Goal: Information Seeking & Learning: Learn about a topic

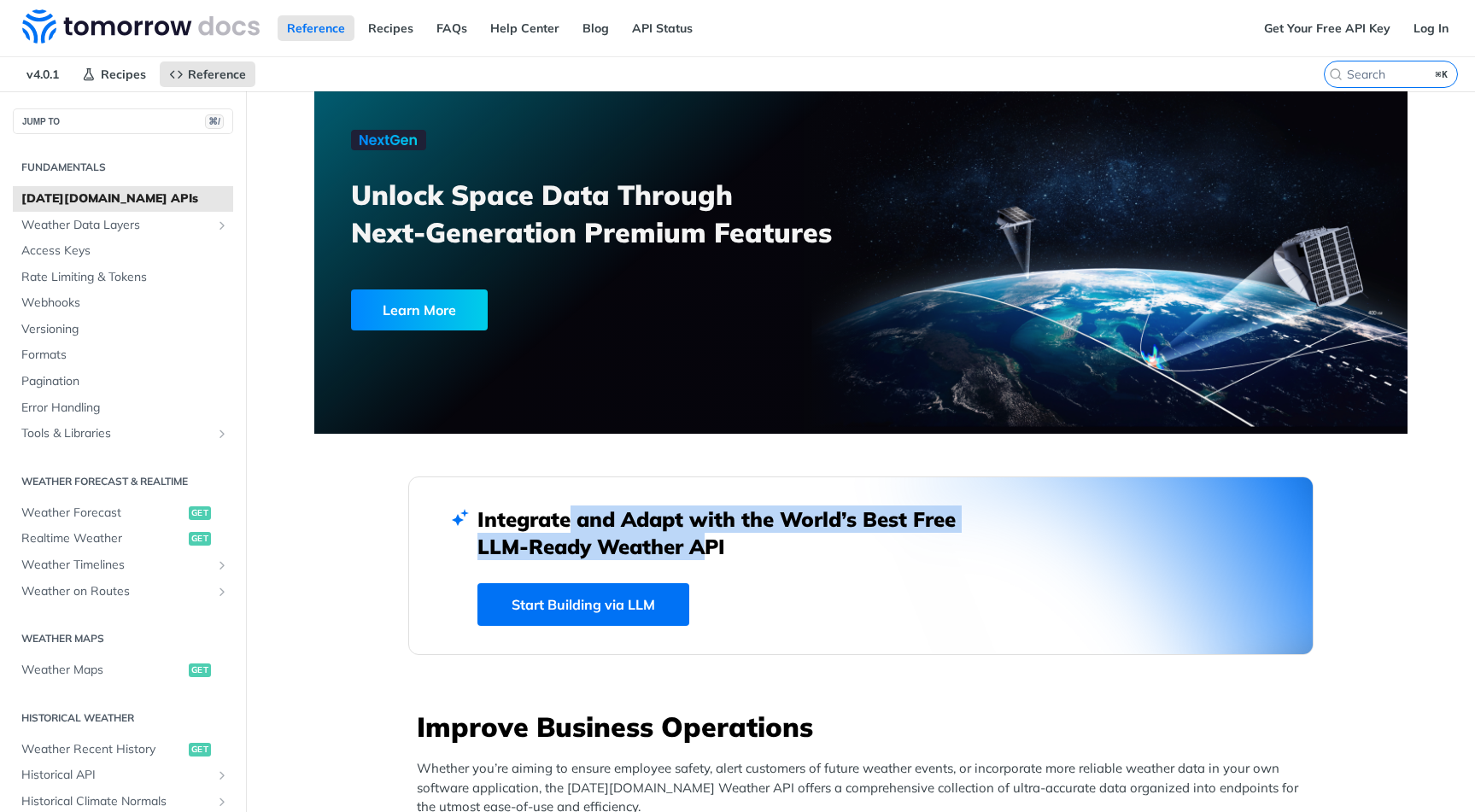
drag, startPoint x: 562, startPoint y: 525, endPoint x: 554, endPoint y: 523, distance: 8.2
click at [559, 524] on h2 "Integrate and Adapt with the World’s Best Free LLM-Ready Weather API" at bounding box center [730, 532] width 504 height 55
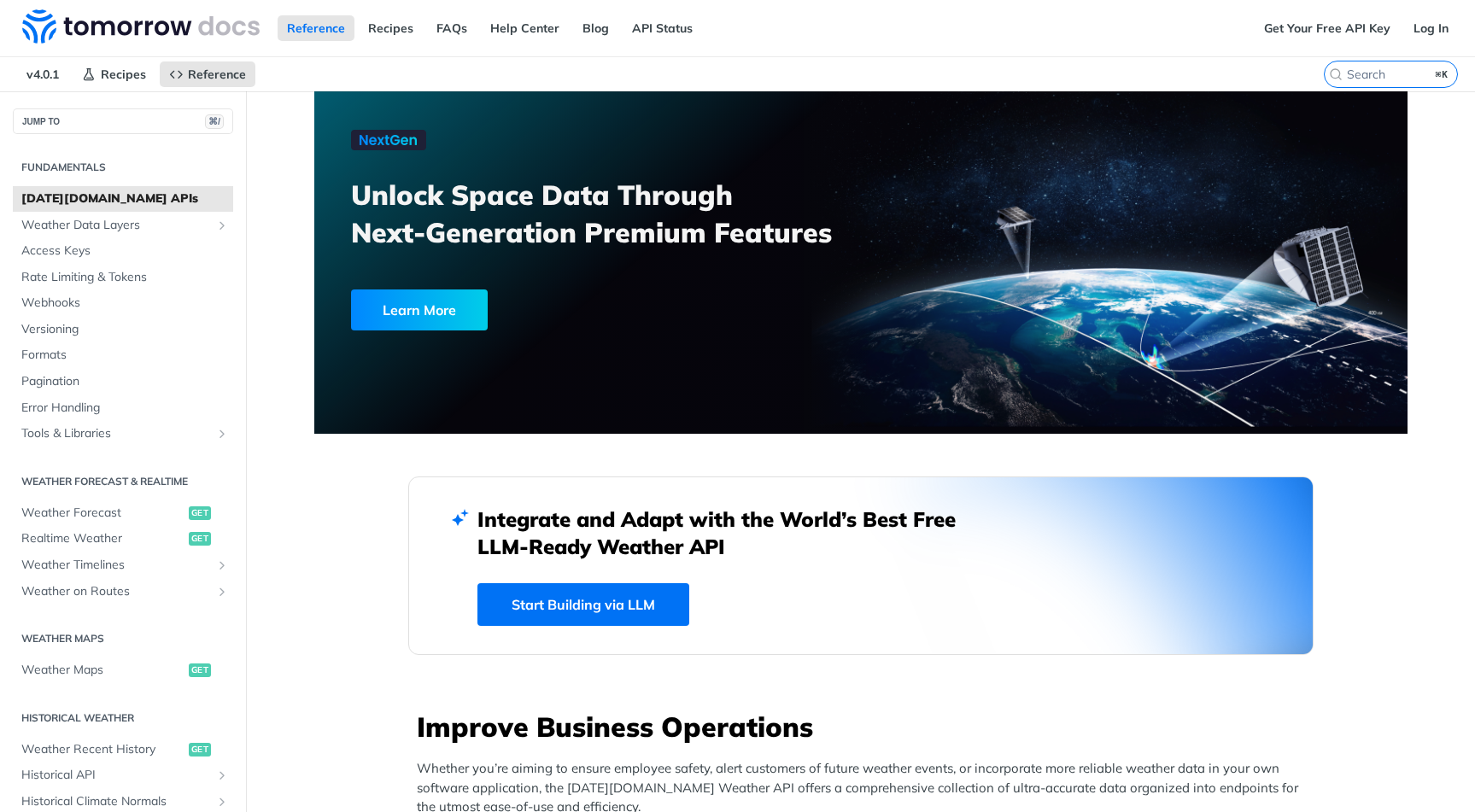
click at [551, 522] on h2 "Integrate and Adapt with the World’s Best Free LLM-Ready Weather API" at bounding box center [730, 532] width 504 height 55
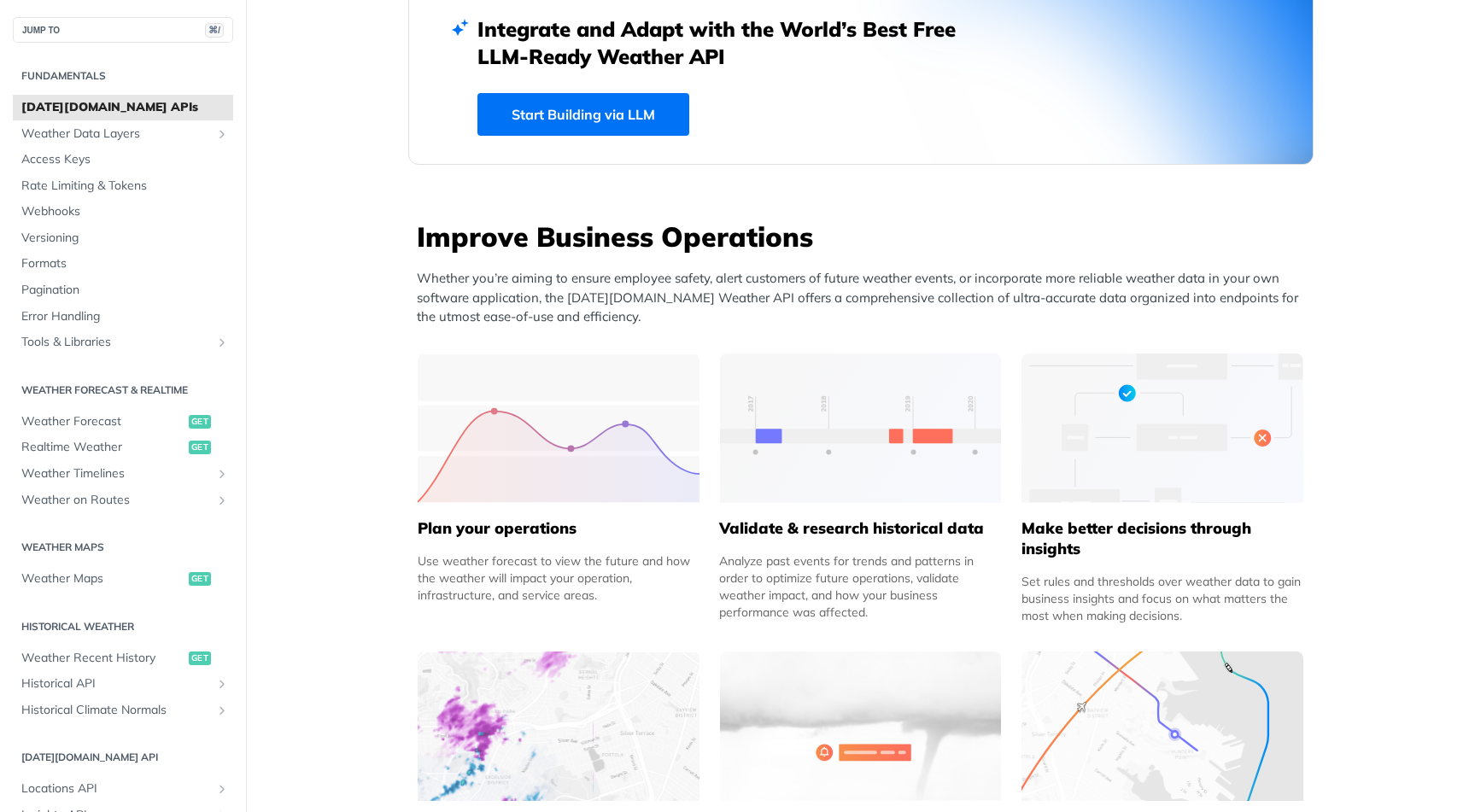
scroll to position [807, 0]
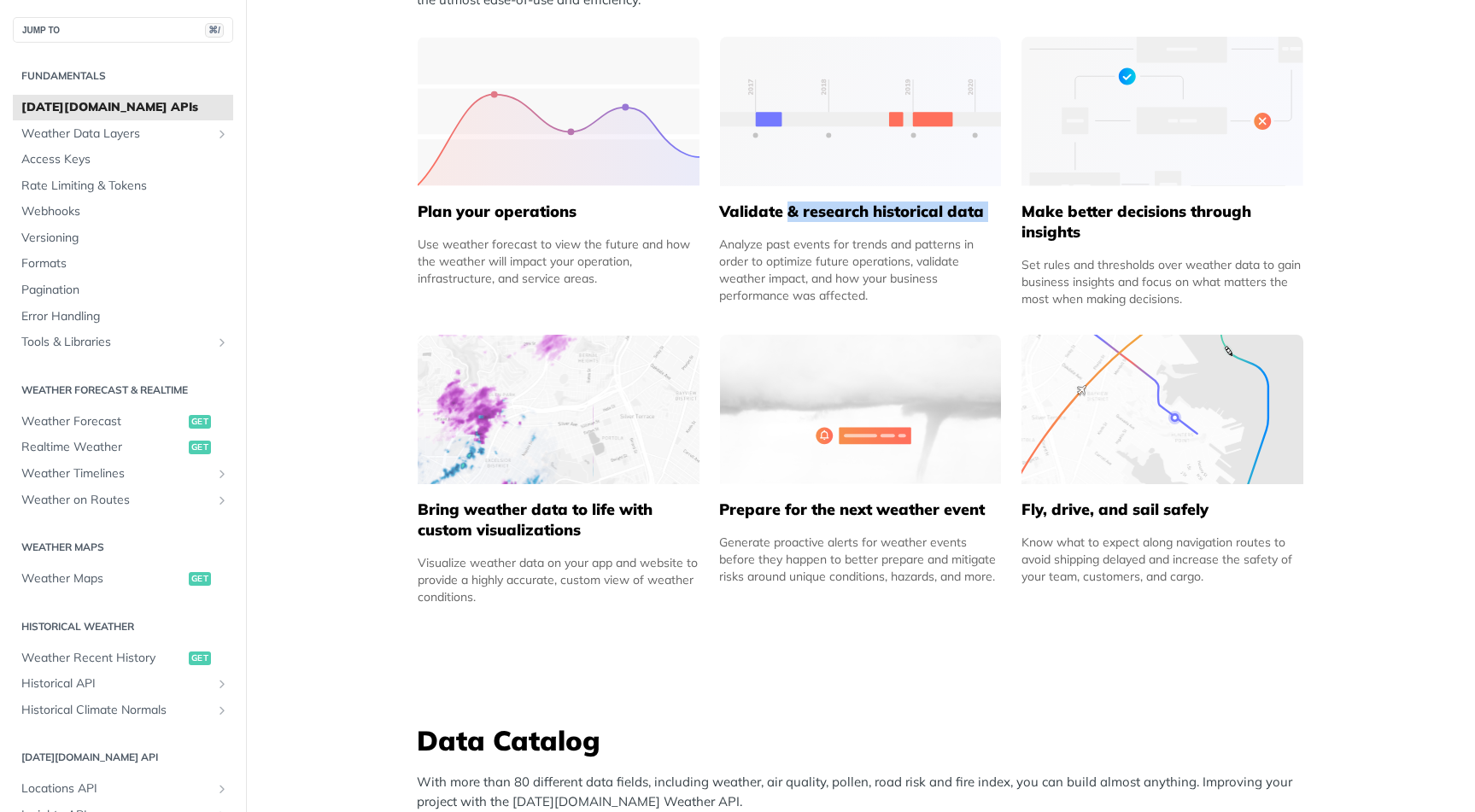
drag, startPoint x: 827, startPoint y: 220, endPoint x: 772, endPoint y: 207, distance: 56.5
click at [772, 207] on div "Validate & research historical data Analyze past events for trends and patterns…" at bounding box center [859, 245] width 282 height 117
drag, startPoint x: 772, startPoint y: 207, endPoint x: 1014, endPoint y: 263, distance: 248.4
click at [793, 221] on div "Validate & research historical data Analyze past events for trends and patterns…" at bounding box center [859, 245] width 282 height 117
drag, startPoint x: 1079, startPoint y: 243, endPoint x: 1014, endPoint y: 230, distance: 66.3
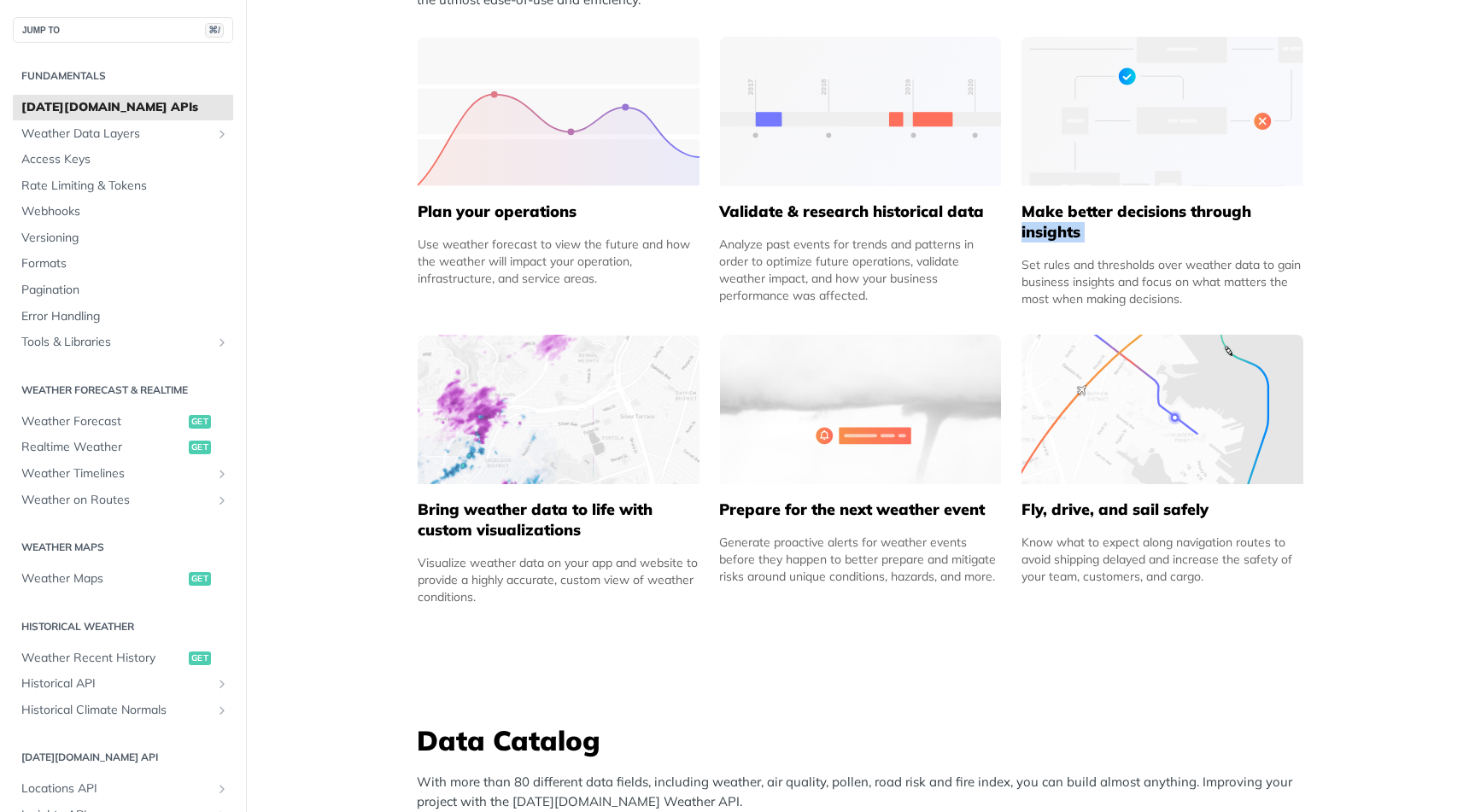
click at [1015, 230] on div "Improve Business Operations Whether you’re aiming to ensure employee safety, al…" at bounding box center [861, 260] width 906 height 718
drag, startPoint x: 1014, startPoint y: 230, endPoint x: 1072, endPoint y: 473, distance: 249.8
click at [1014, 232] on div "Improve Business Operations Whether you’re aiming to ensure employee safety, al…" at bounding box center [861, 260] width 906 height 718
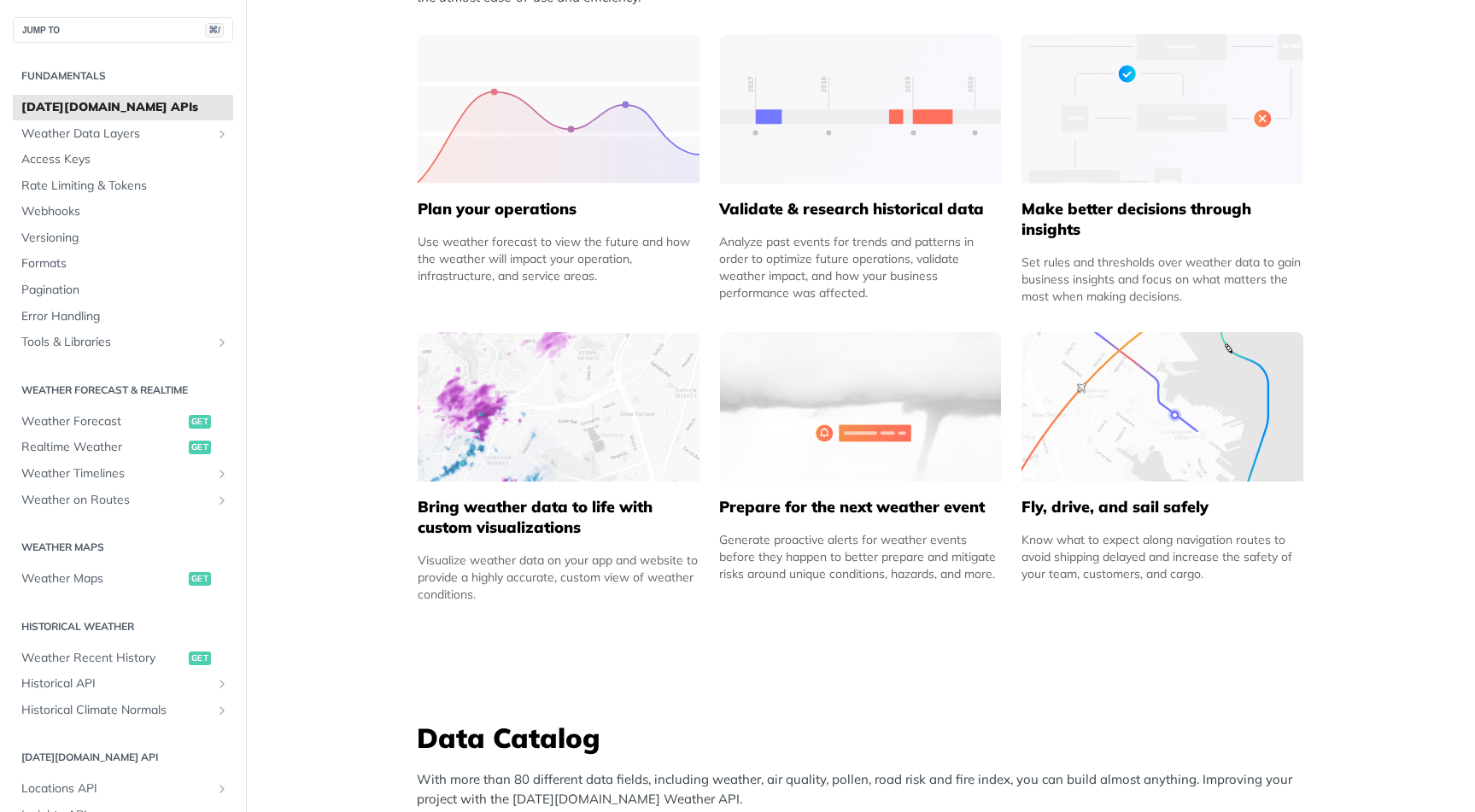
scroll to position [810, 0]
drag, startPoint x: 1080, startPoint y: 503, endPoint x: 1067, endPoint y: 500, distance: 13.3
click at [1067, 500] on div "Fly, drive, and sail safely Know what to expect along navigation routes to avoi…" at bounding box center [1161, 530] width 282 height 101
click at [1067, 500] on h5 "Fly, drive, and sail safely" at bounding box center [1161, 507] width 282 height 21
drag, startPoint x: 1130, startPoint y: 515, endPoint x: 1174, endPoint y: 522, distance: 44.6
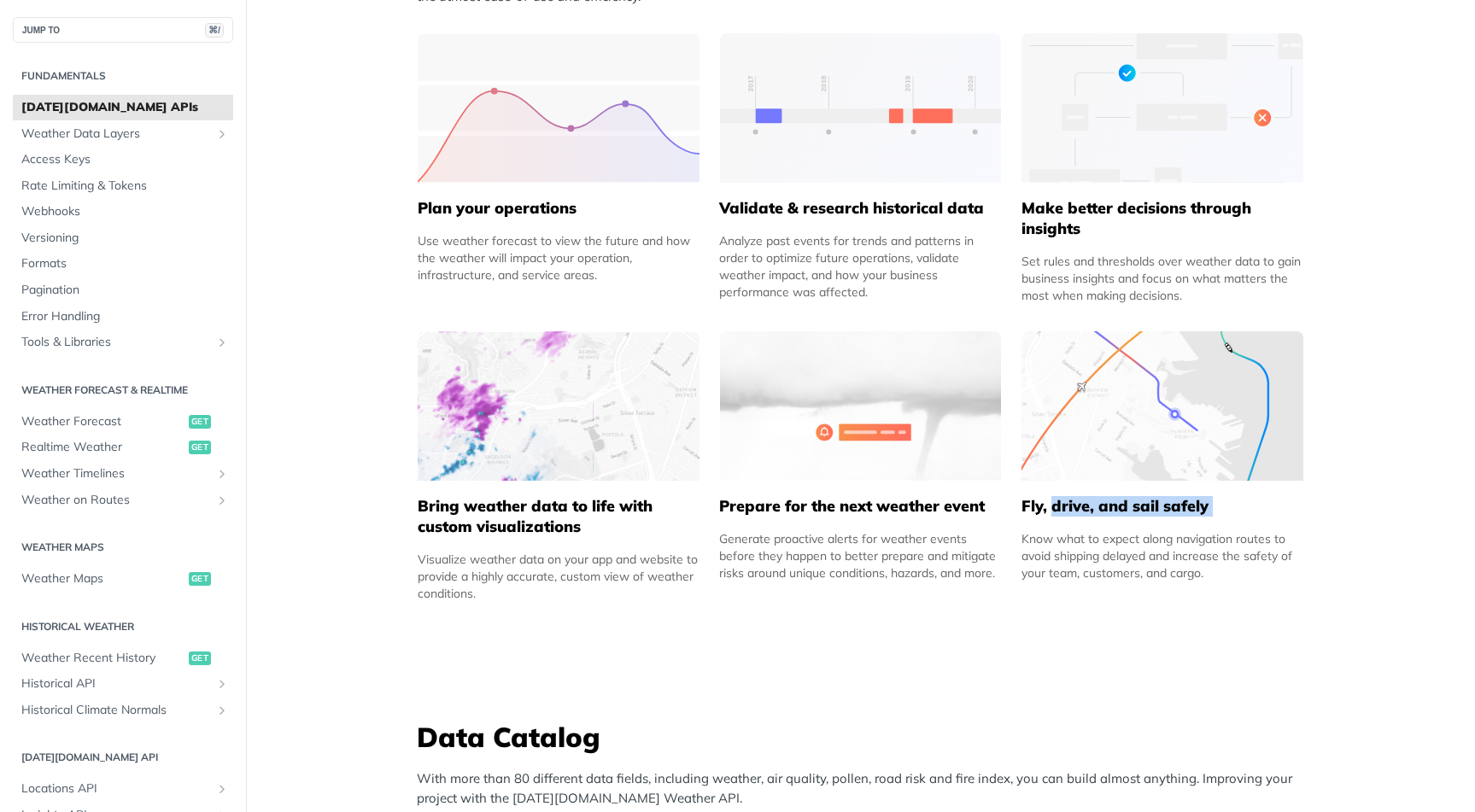
click at [1173, 522] on div "Fly, drive, and sail safely Know what to expect along navigation routes to avoi…" at bounding box center [1161, 530] width 282 height 101
click at [1174, 522] on div "Fly, drive, and sail safely Know what to expect along navigation routes to avoi…" at bounding box center [1161, 530] width 282 height 101
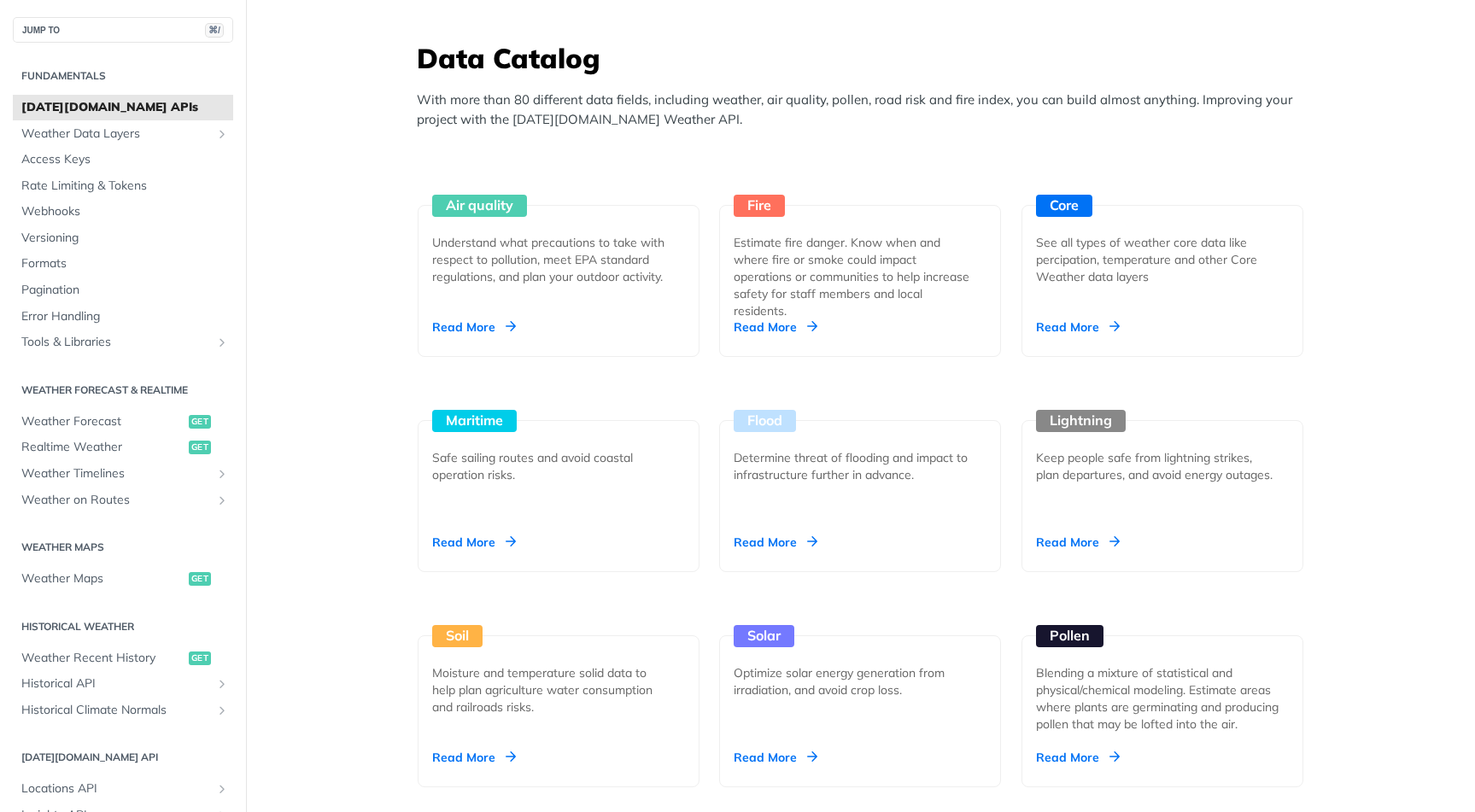
click at [628, 83] on div "Data Catalog With more than 80 different data fields, including weather, air qu…" at bounding box center [865, 90] width 897 height 102
click at [965, 99] on p "With more than 80 different data fields, including weather, air quality, pollen…" at bounding box center [865, 109] width 897 height 39
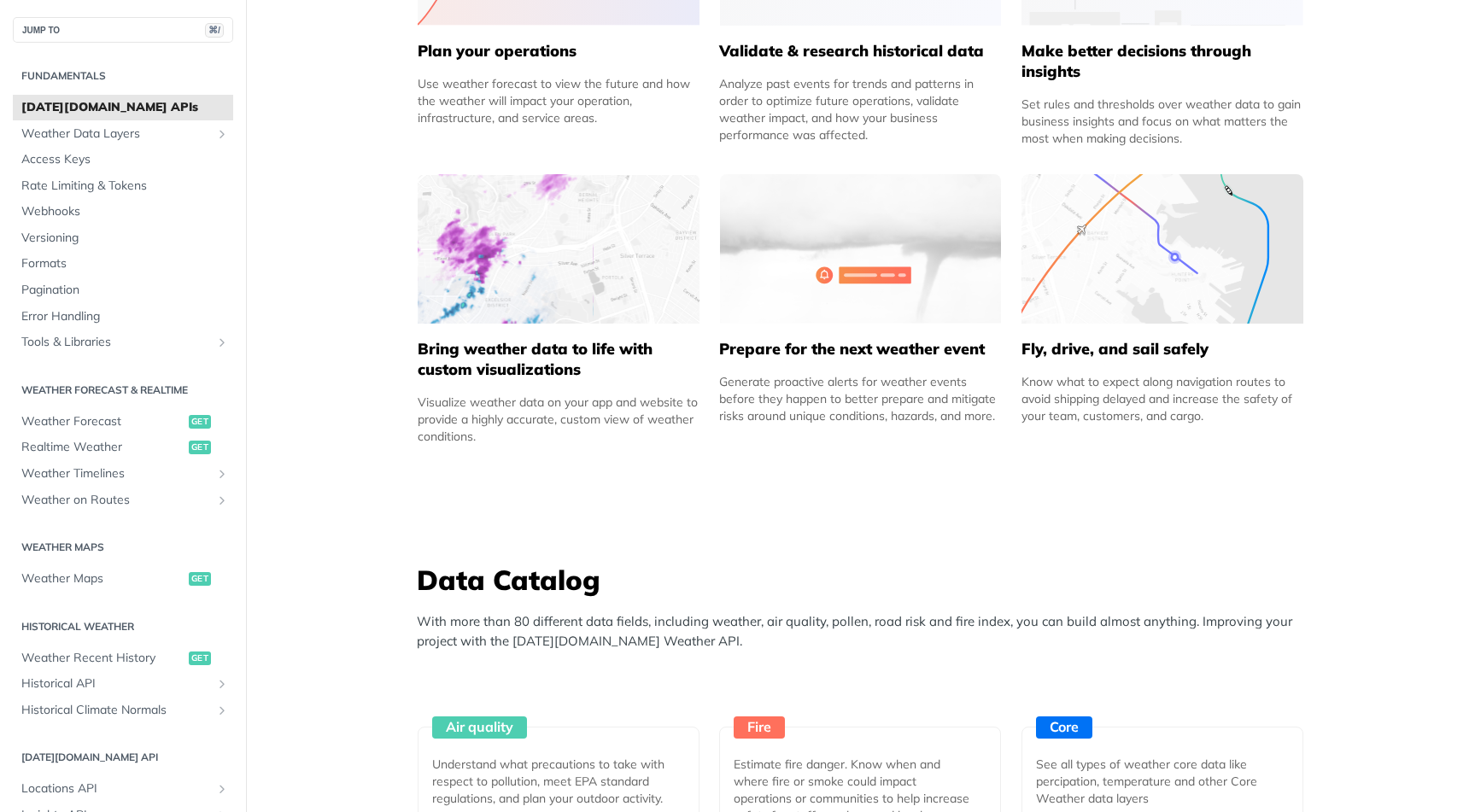
scroll to position [0, 0]
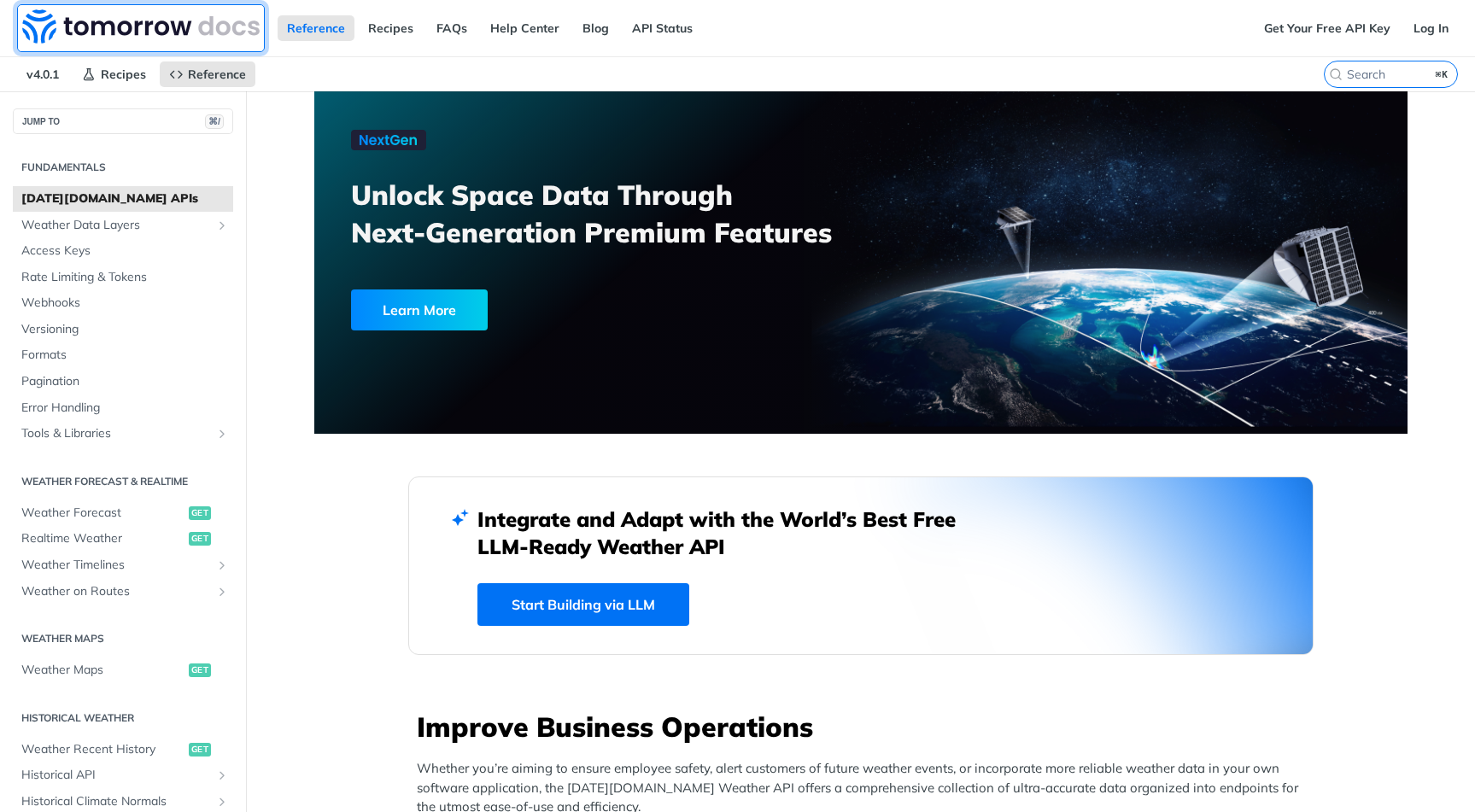
click at [31, 32] on img at bounding box center [140, 26] width 238 height 34
click at [139, 217] on span "Weather Data Layers" at bounding box center [115, 225] width 189 height 17
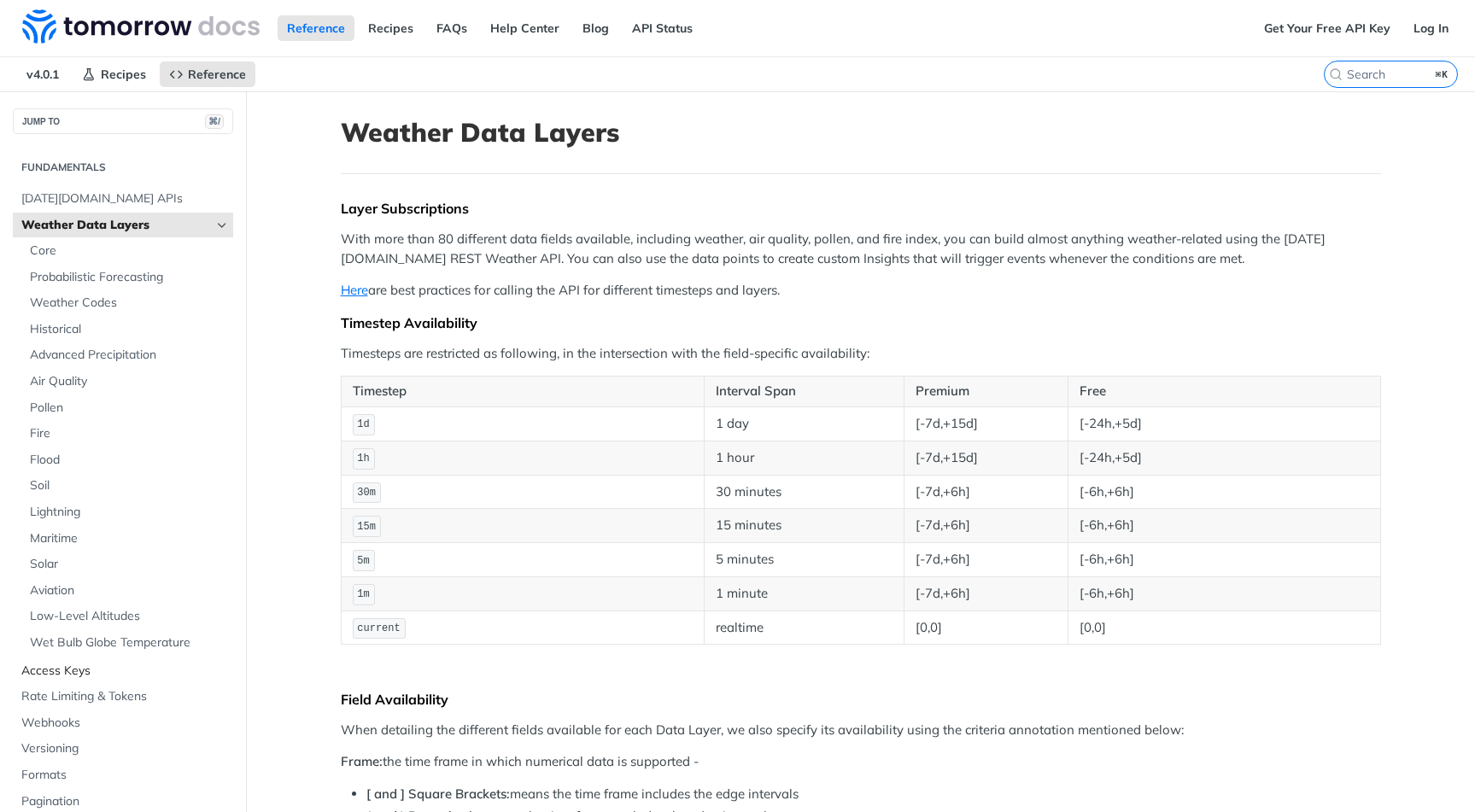
click at [51, 673] on span "Access Keys" at bounding box center [124, 671] width 208 height 17
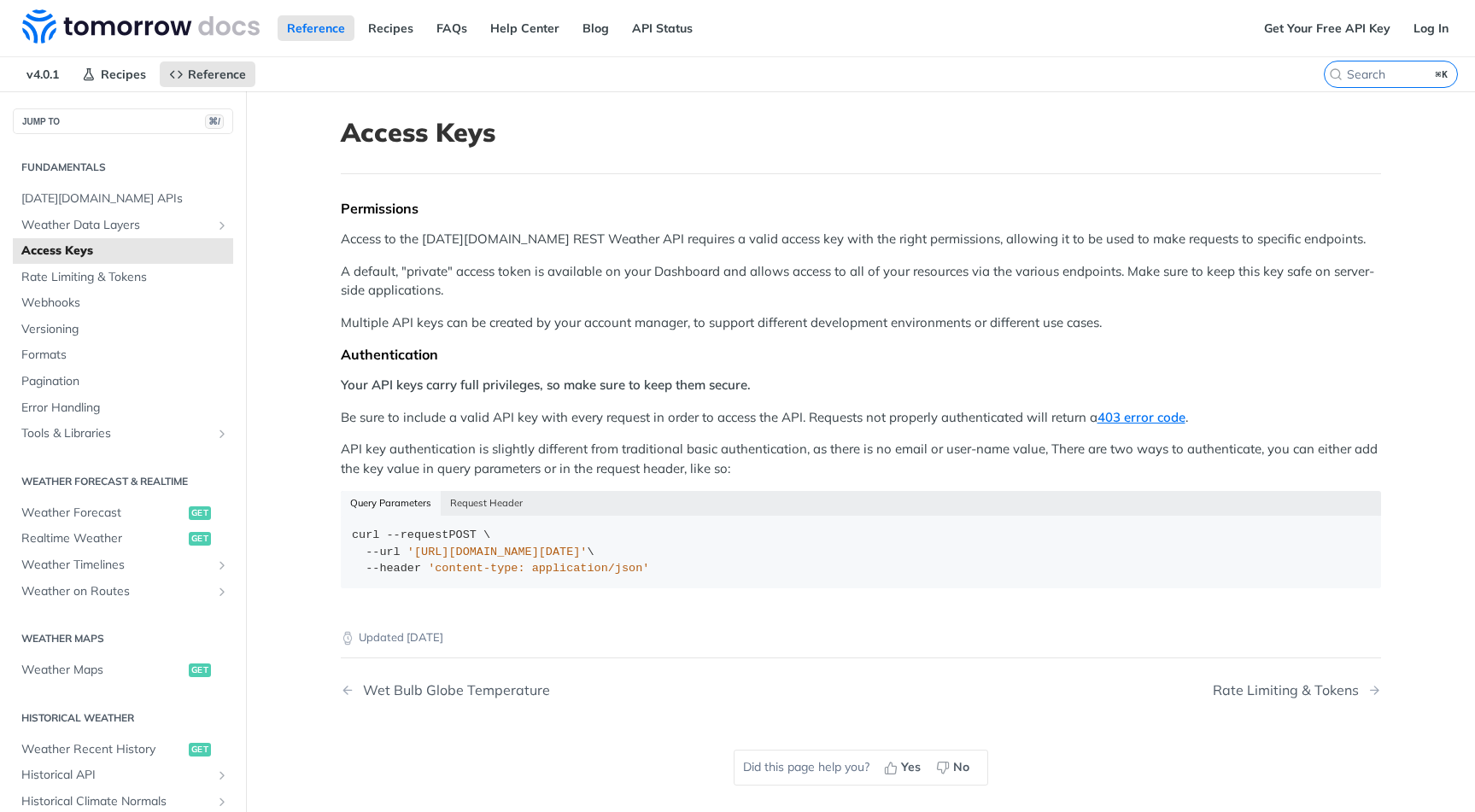
drag, startPoint x: 736, startPoint y: 366, endPoint x: 665, endPoint y: 479, distance: 133.5
click at [737, 371] on div "Permissions Access to the Tomorrow.io REST Weather API requires a valid access …" at bounding box center [860, 400] width 1040 height 401
click at [1363, 30] on link "Get Your Free API Key" at bounding box center [1327, 28] width 145 height 26
click at [1356, 33] on link "Get Your Free API Key" at bounding box center [1327, 28] width 145 height 26
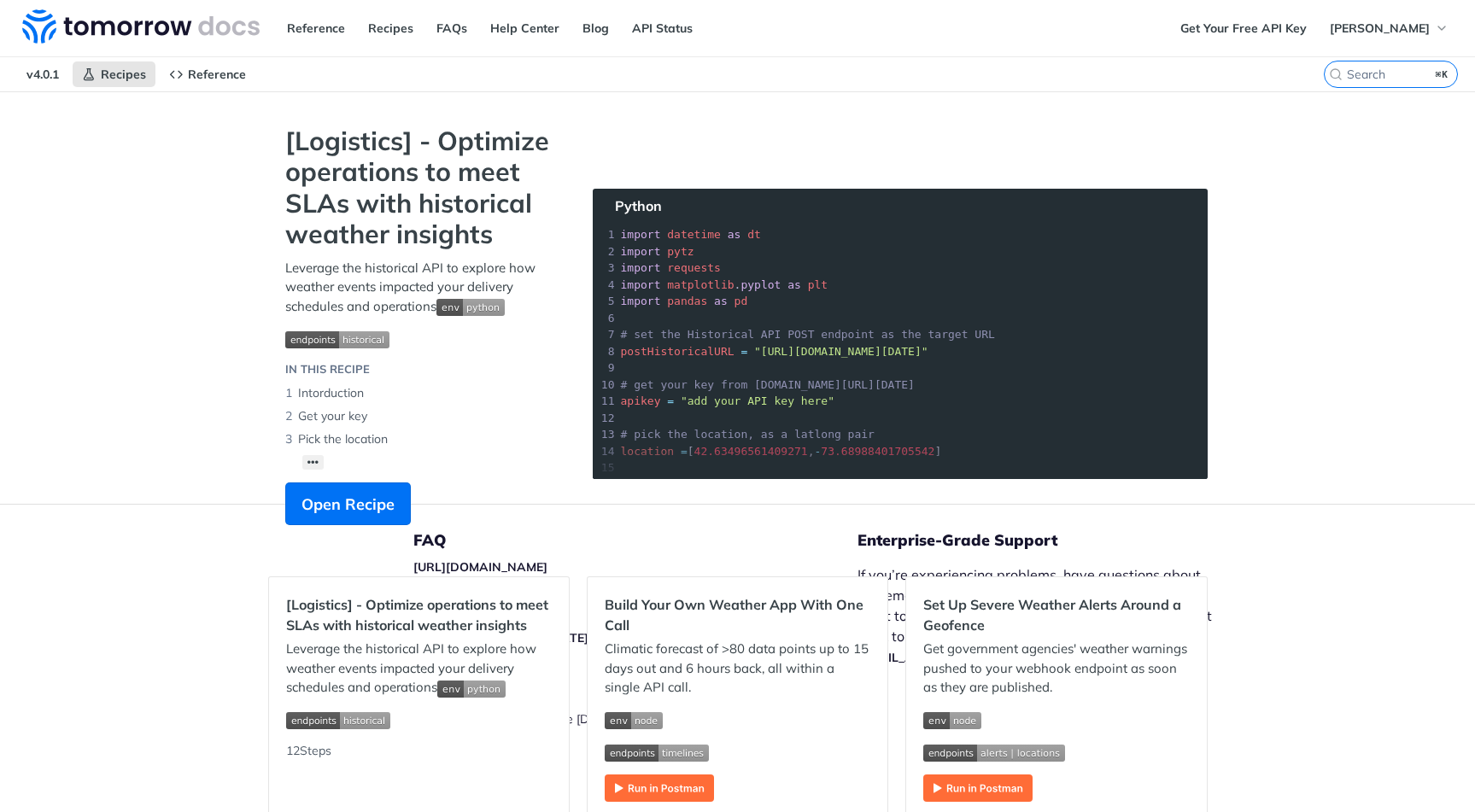
drag, startPoint x: 217, startPoint y: 329, endPoint x: 306, endPoint y: 424, distance: 130.2
drag, startPoint x: 474, startPoint y: 167, endPoint x: 342, endPoint y: 145, distance: 133.8
click at [346, 146] on strong "[Logistics] - Optimize operations to meet SLAs with historical weather insights" at bounding box center [422, 187] width 274 height 124
drag, startPoint x: 342, startPoint y: 145, endPoint x: 329, endPoint y: 152, distance: 14.8
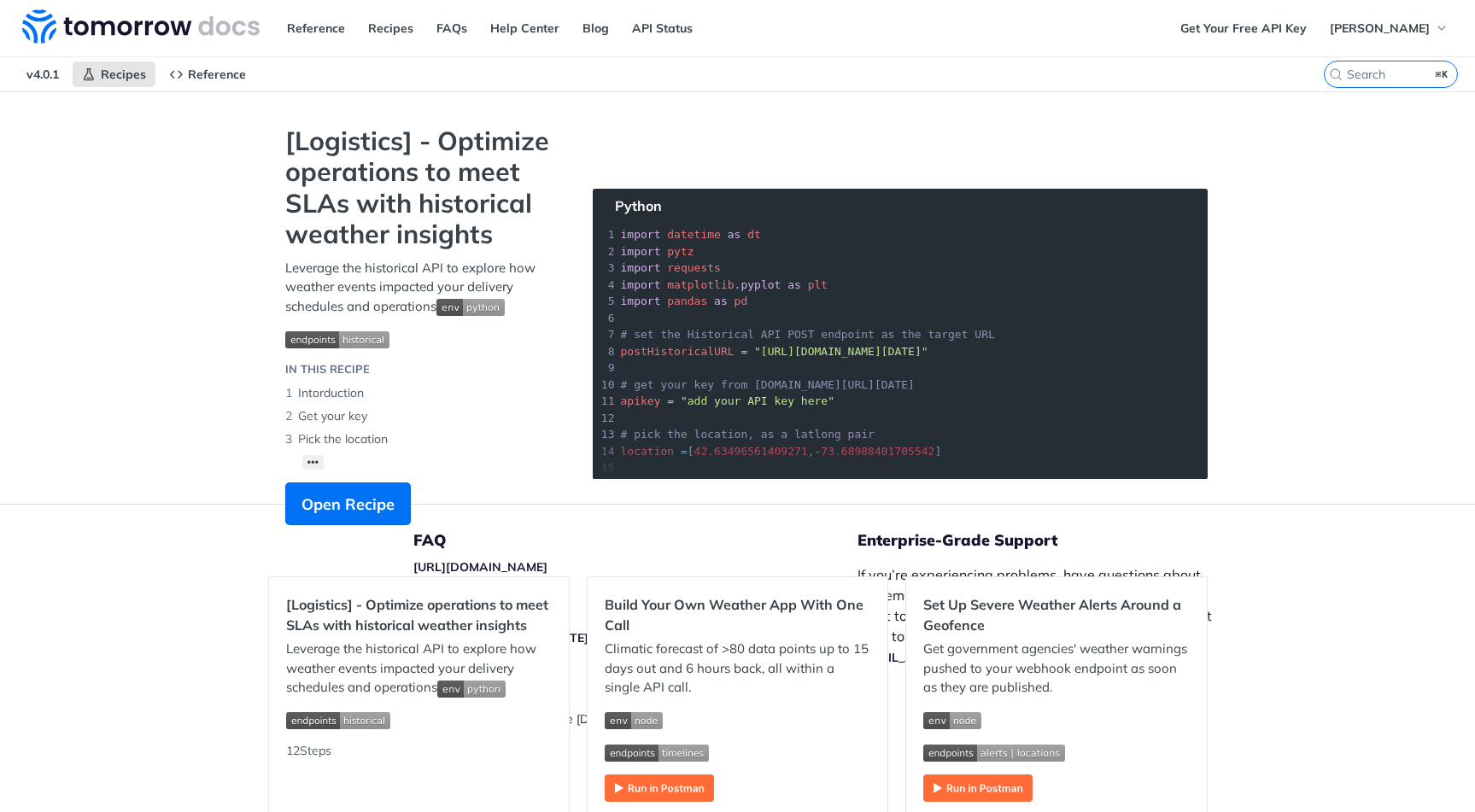
click at [341, 145] on strong "[Logistics] - Optimize operations to meet SLAs with historical weather insights" at bounding box center [422, 187] width 274 height 124
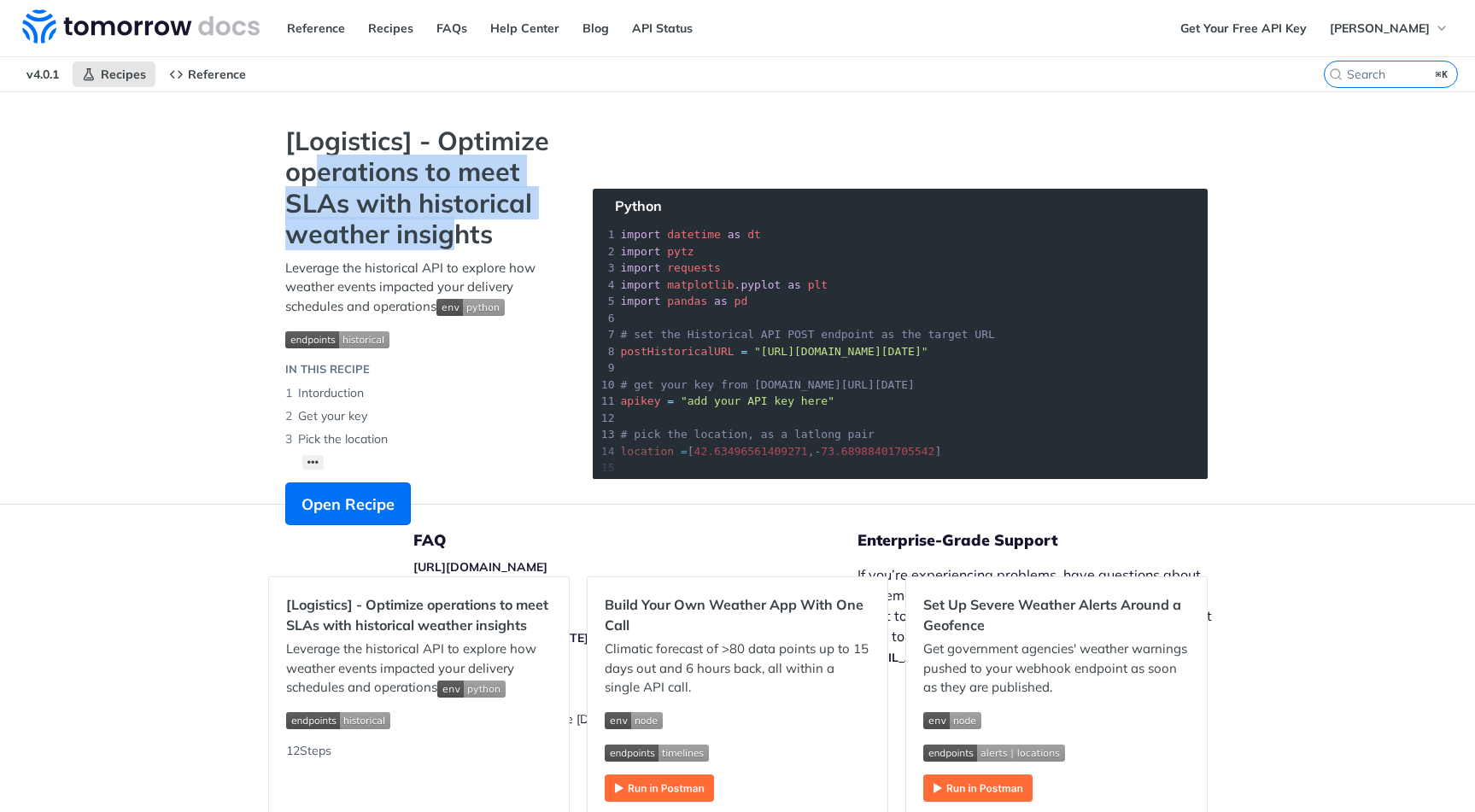
drag, startPoint x: 326, startPoint y: 182, endPoint x: 462, endPoint y: 247, distance: 150.7
click at [448, 244] on strong "[Logistics] - Optimize operations to meet SLAs with historical weather insights" at bounding box center [422, 187] width 274 height 124
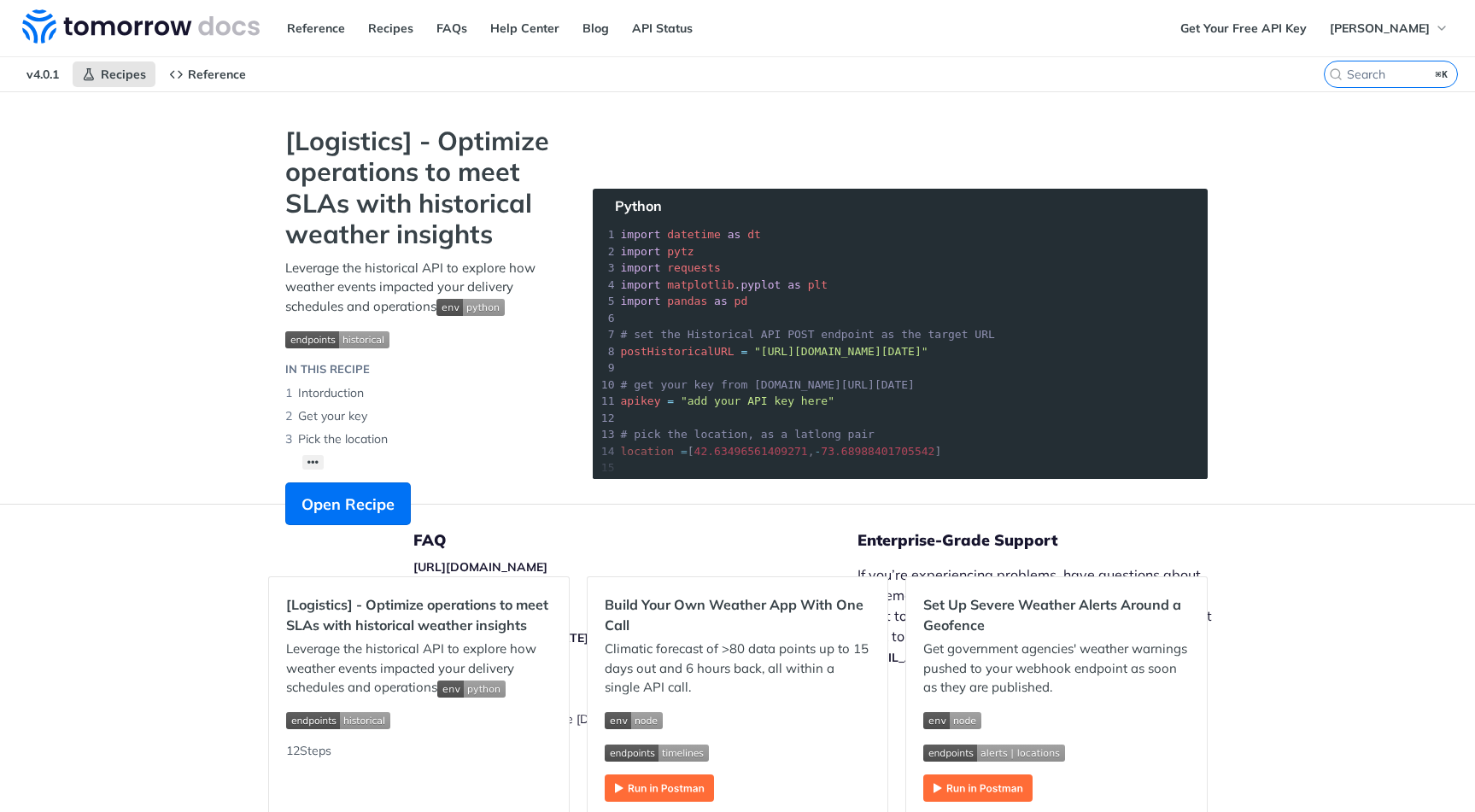
click at [462, 248] on strong "[Logistics] - Optimize operations to meet SLAs with historical weather insights" at bounding box center [422, 187] width 274 height 124
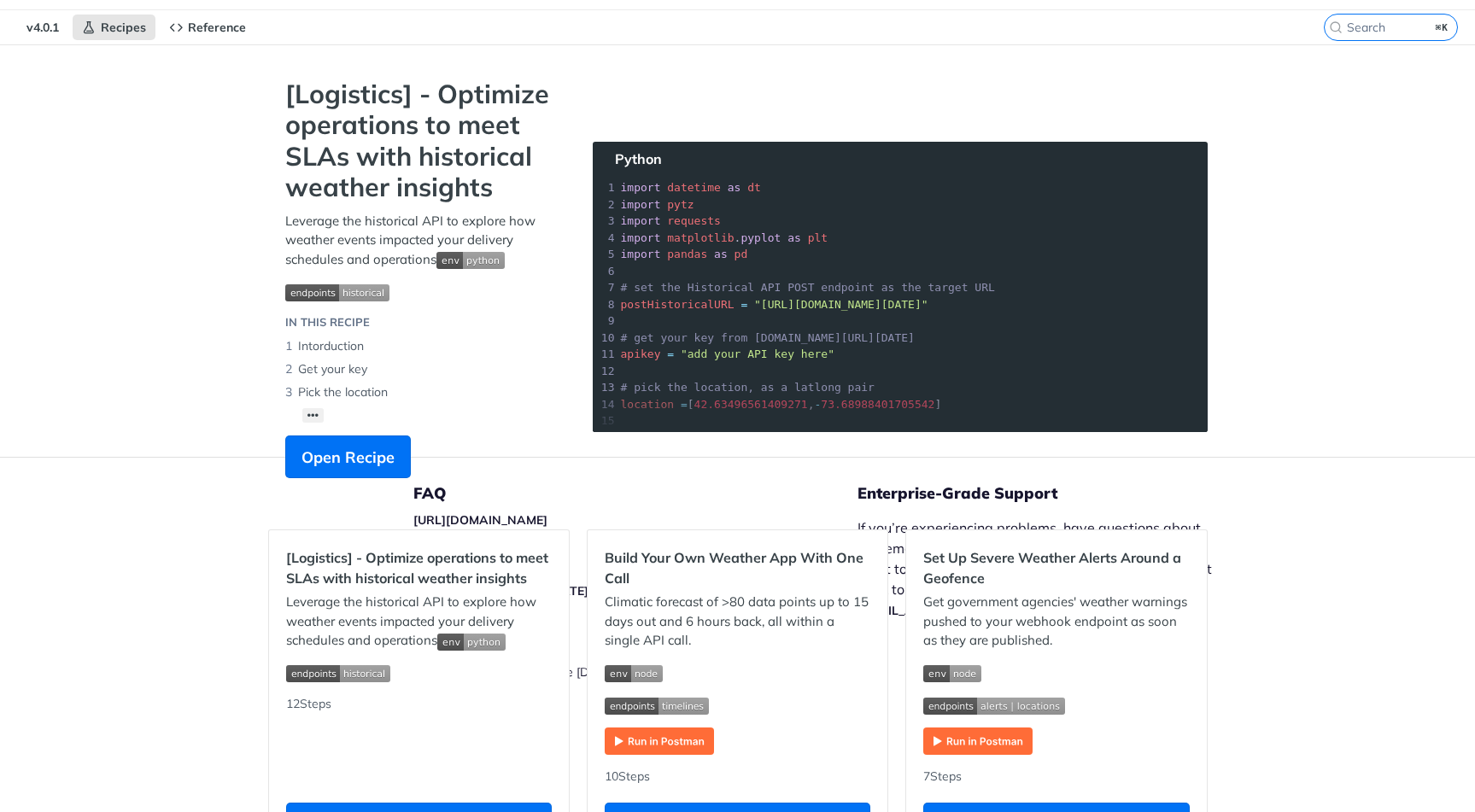
scroll to position [412, 0]
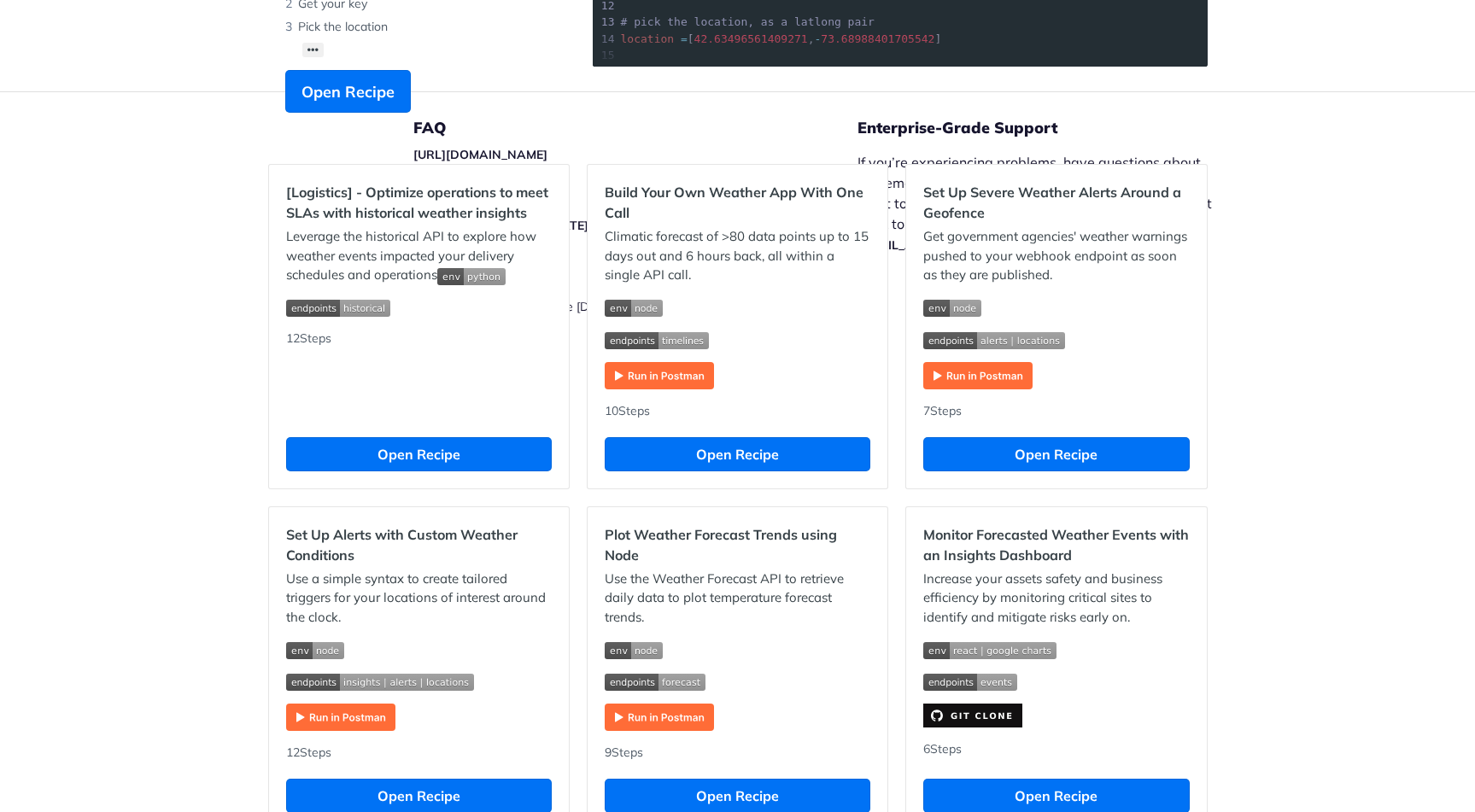
click at [160, 247] on footer "FAQ https://tomorrowio.zendesk.com/ Release Notes https://docs.tomorrow.io/refe…" at bounding box center [738, 246] width 1475 height 308
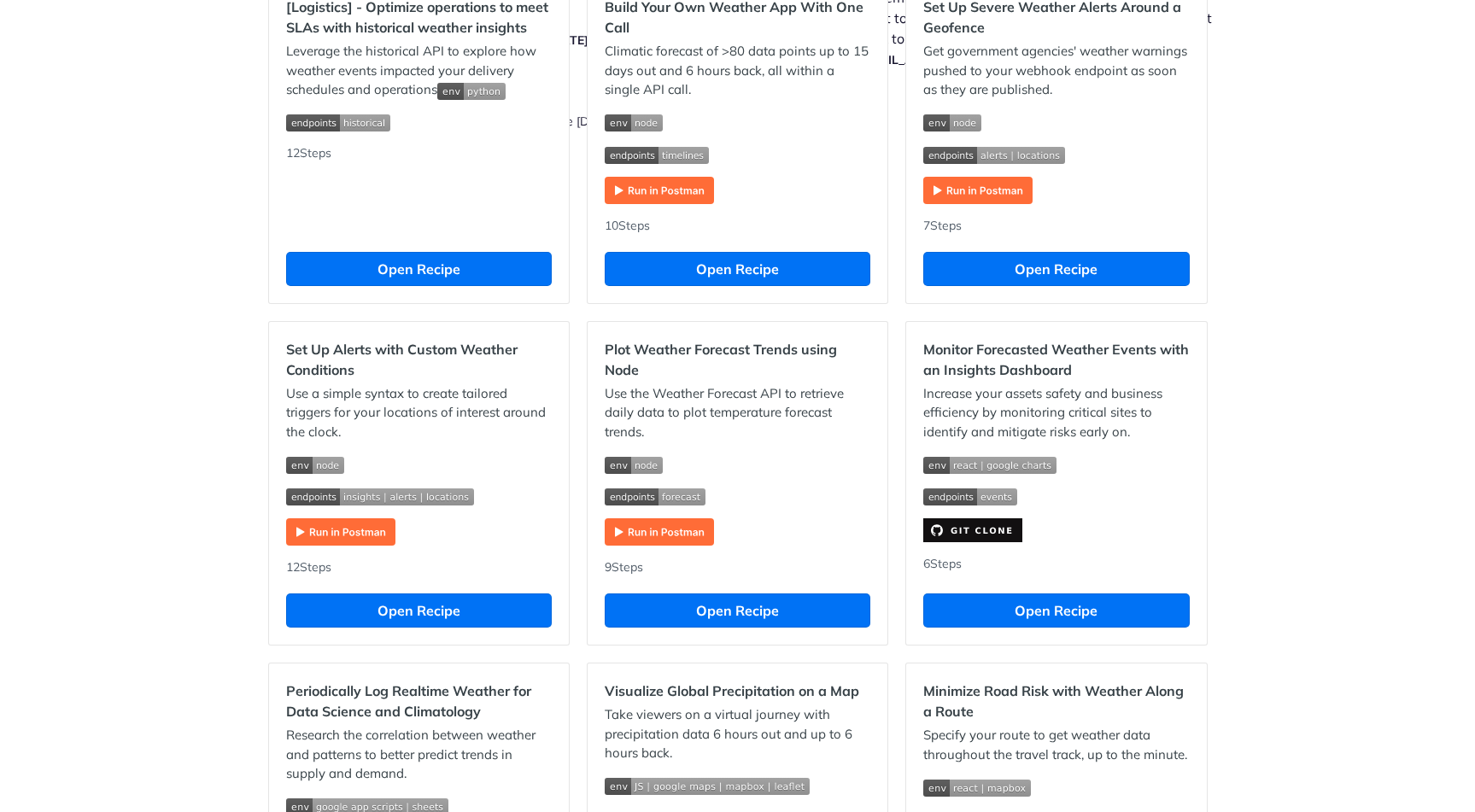
drag, startPoint x: 279, startPoint y: 376, endPoint x: 272, endPoint y: 367, distance: 11.4
click at [280, 376] on div "Set Up Alerts with Custom Weather Conditions Use a simple syntax to create tail…" at bounding box center [418, 483] width 300 height 323
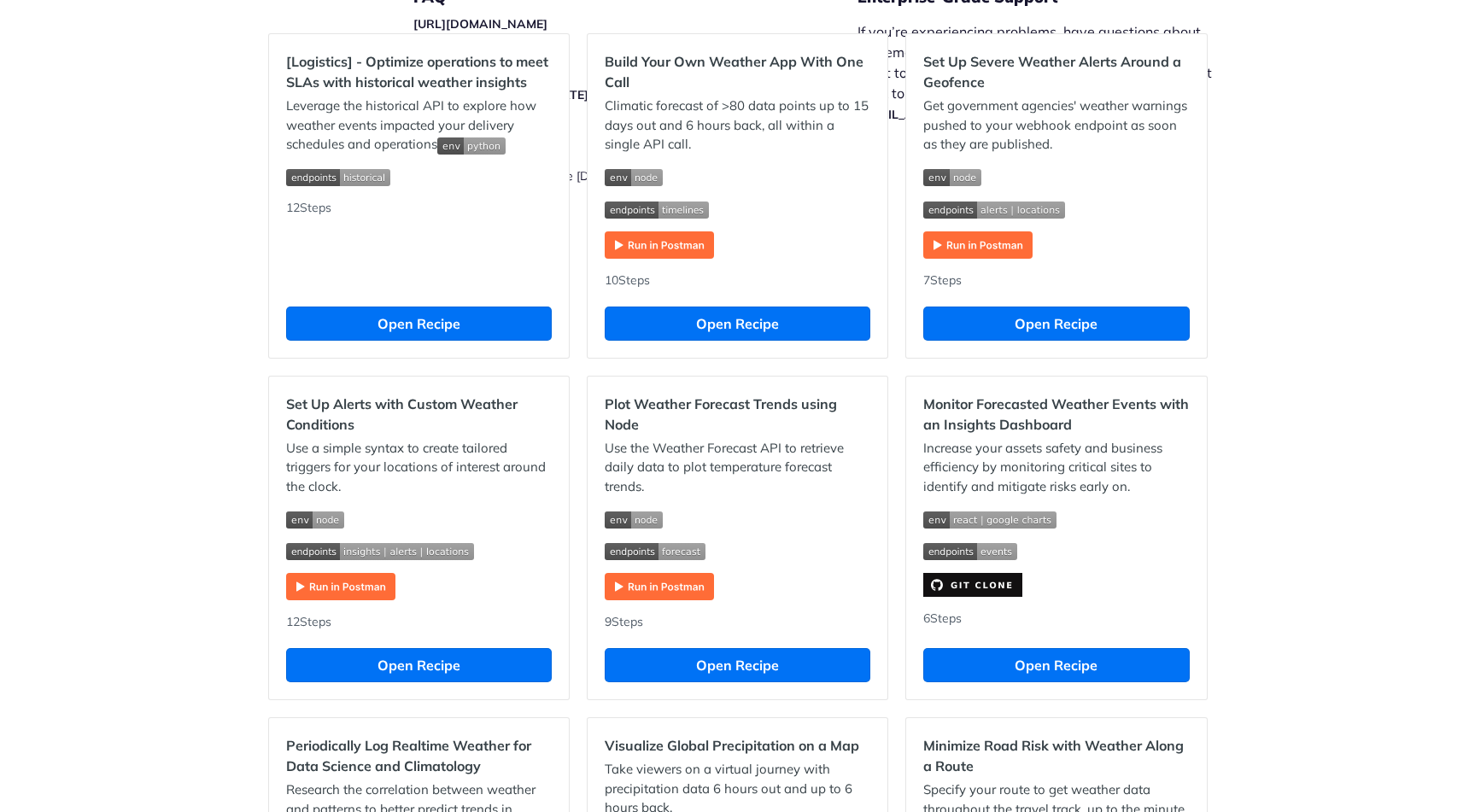
scroll to position [0, 0]
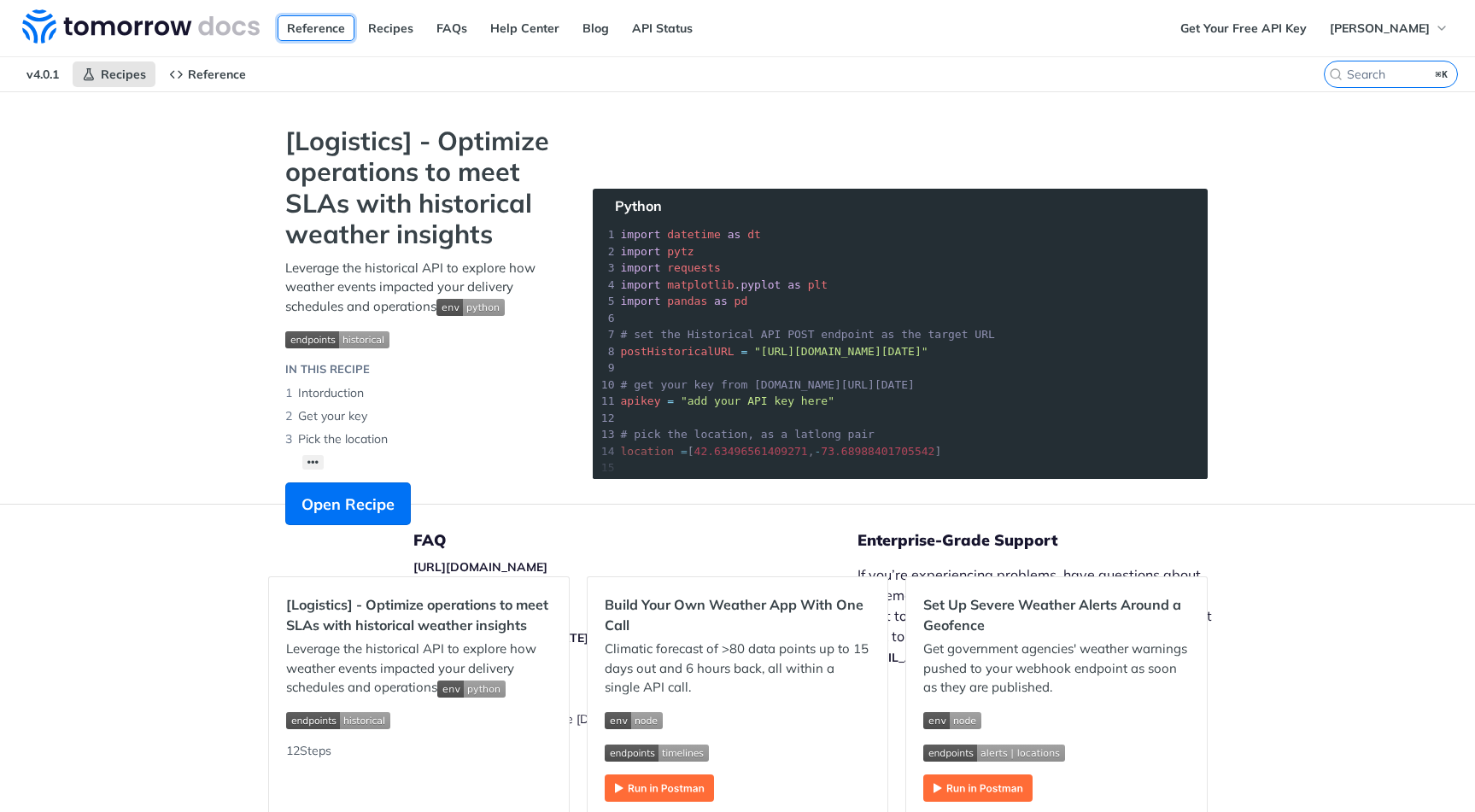
click at [302, 29] on link "Reference" at bounding box center [316, 28] width 77 height 26
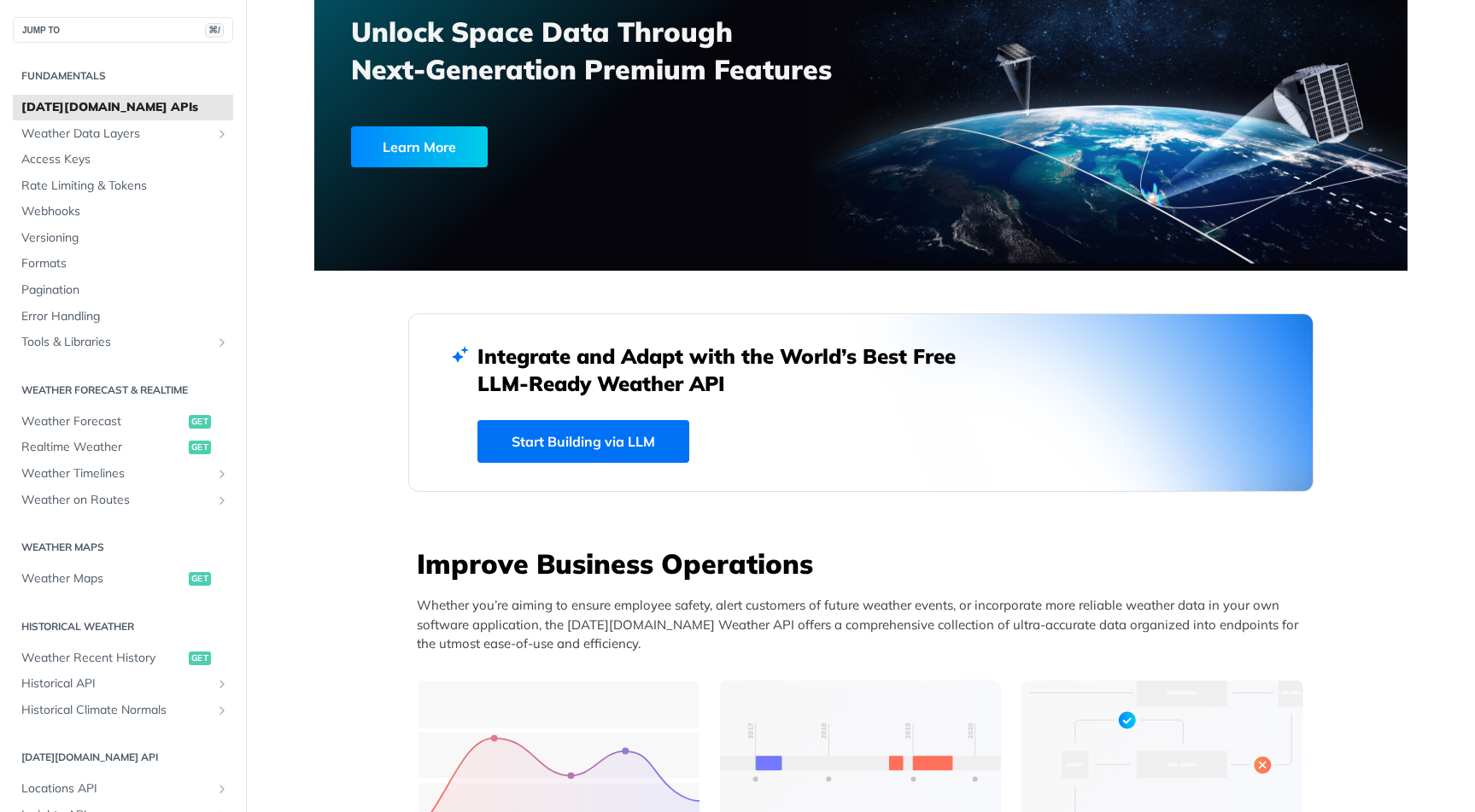
scroll to position [474, 0]
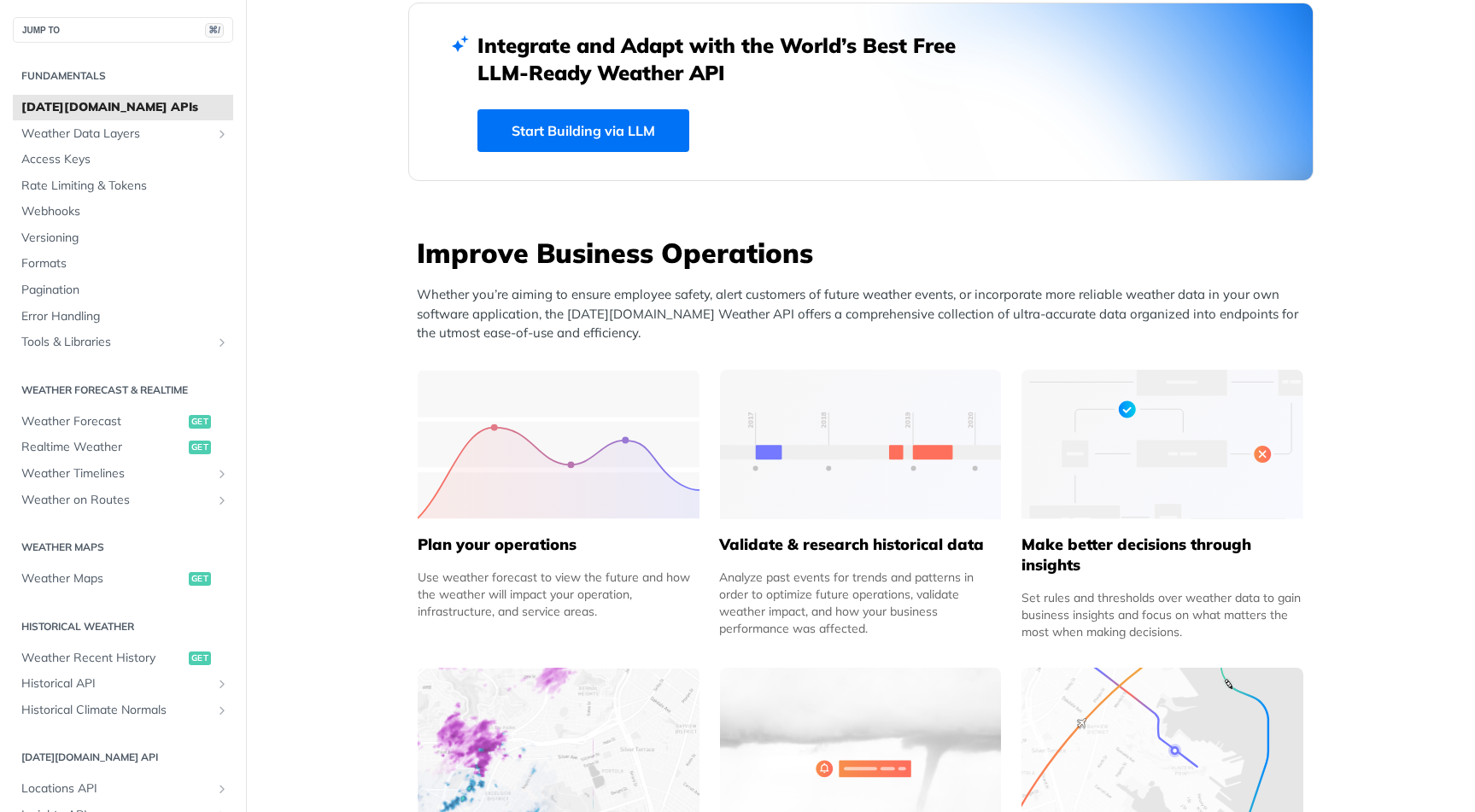
click at [584, 131] on link "Start Building via LLM" at bounding box center [583, 130] width 212 height 43
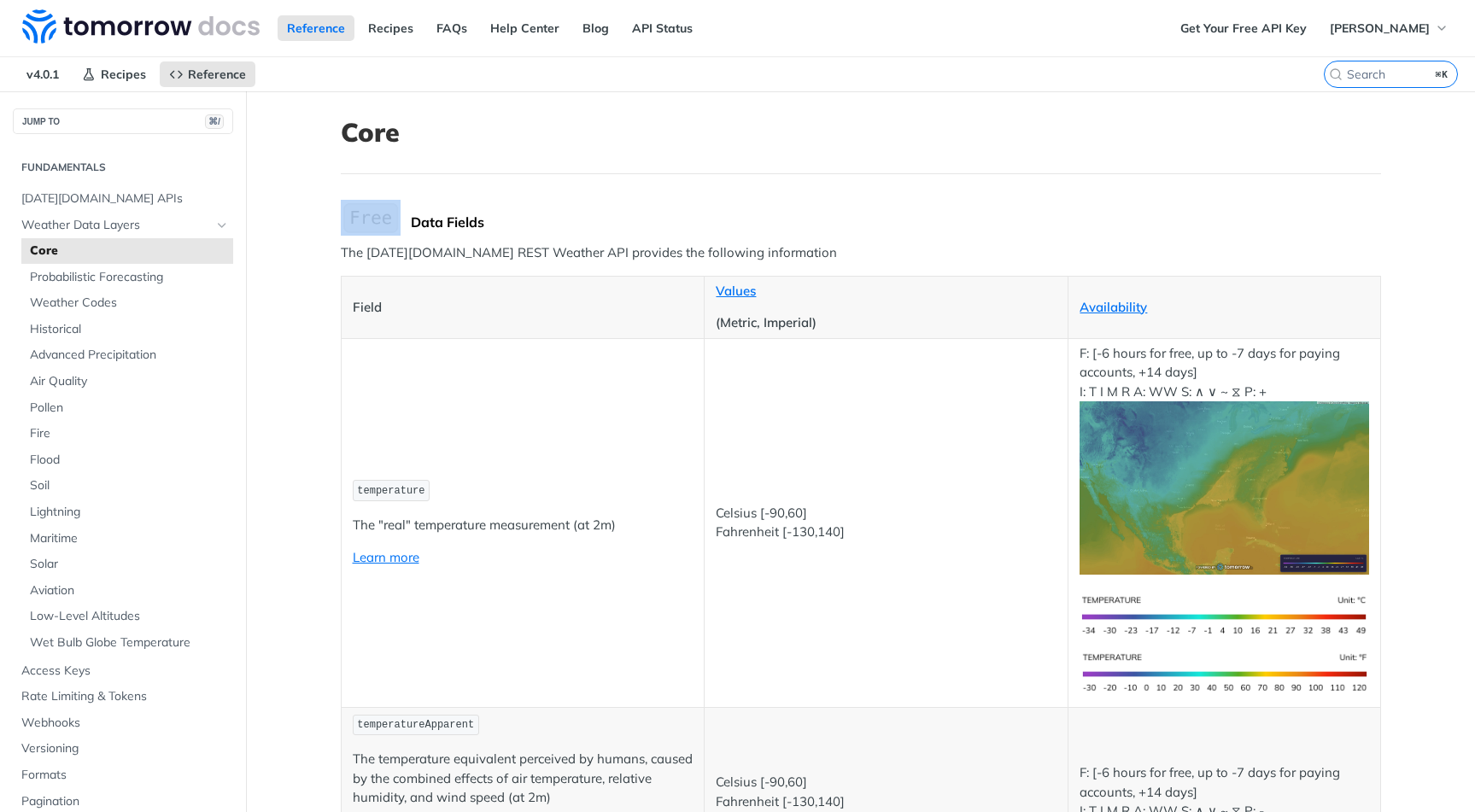
drag, startPoint x: 971, startPoint y: 171, endPoint x: 828, endPoint y: 194, distance: 144.8
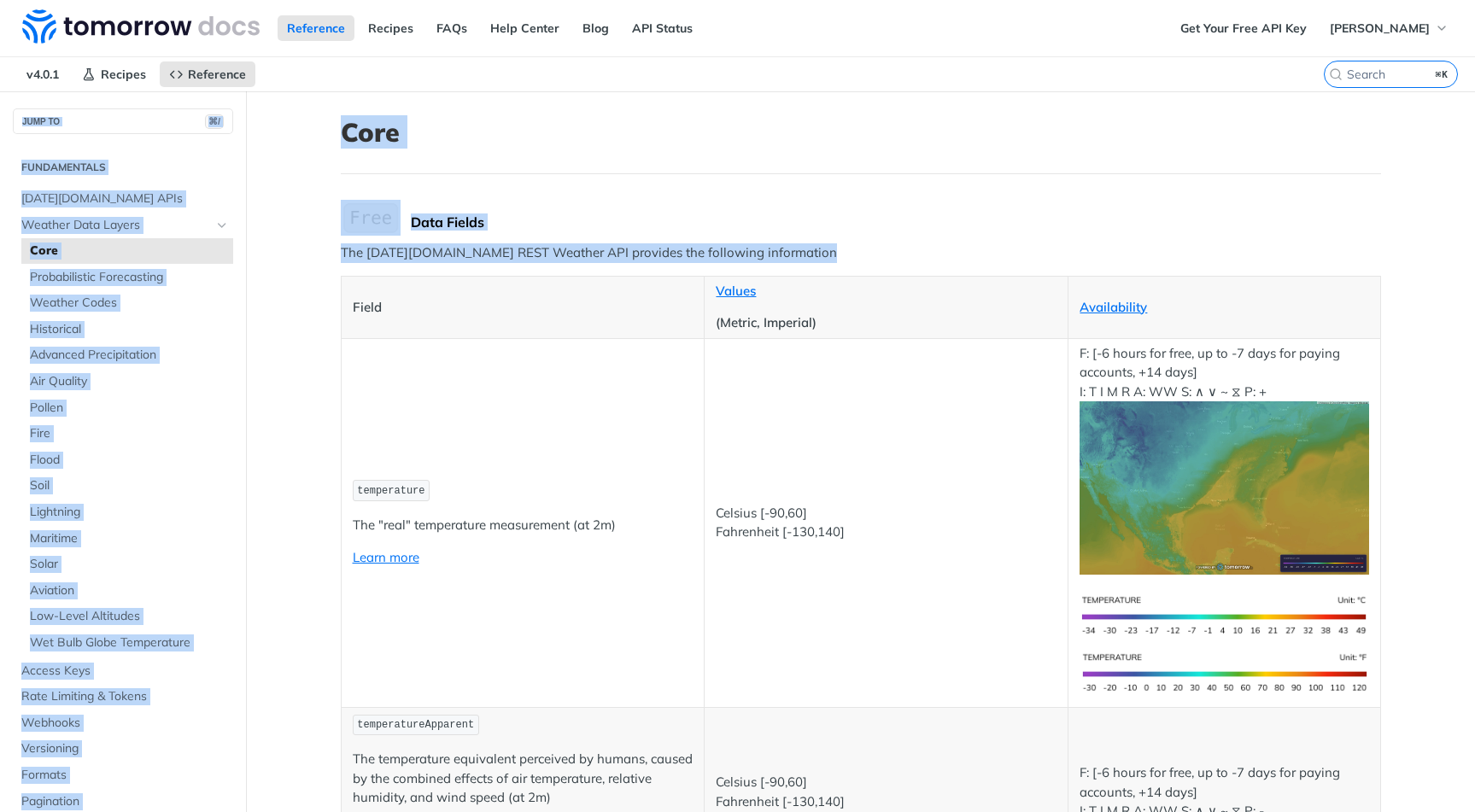
drag, startPoint x: 303, startPoint y: 88, endPoint x: 1420, endPoint y: 634, distance: 1243.3
click at [1421, 634] on div "Jump to Content Reference Recipes FAQs Help Center Blog API Status Recipes Refe…" at bounding box center [738, 406] width 1475 height 812
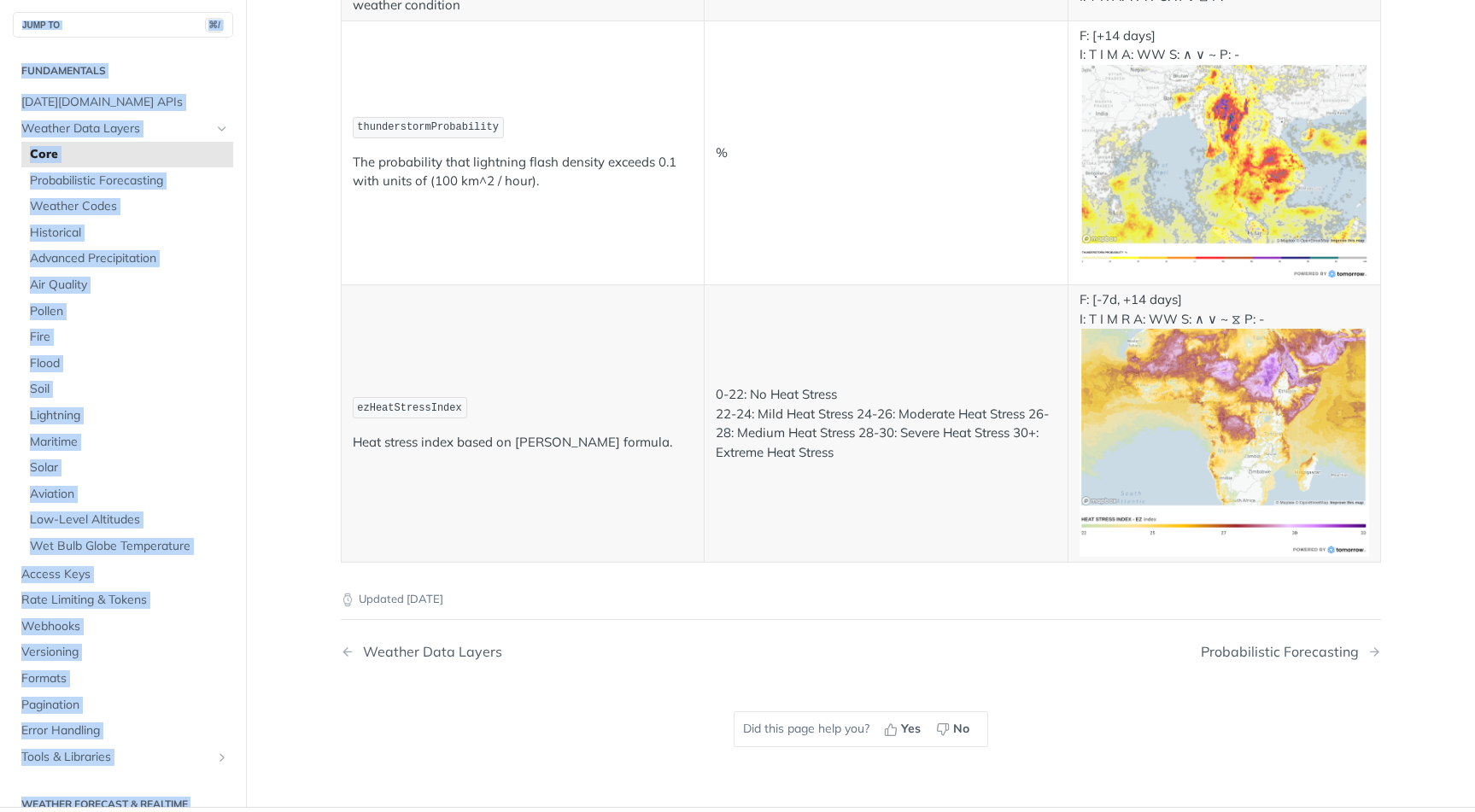
scroll to position [9397, 0]
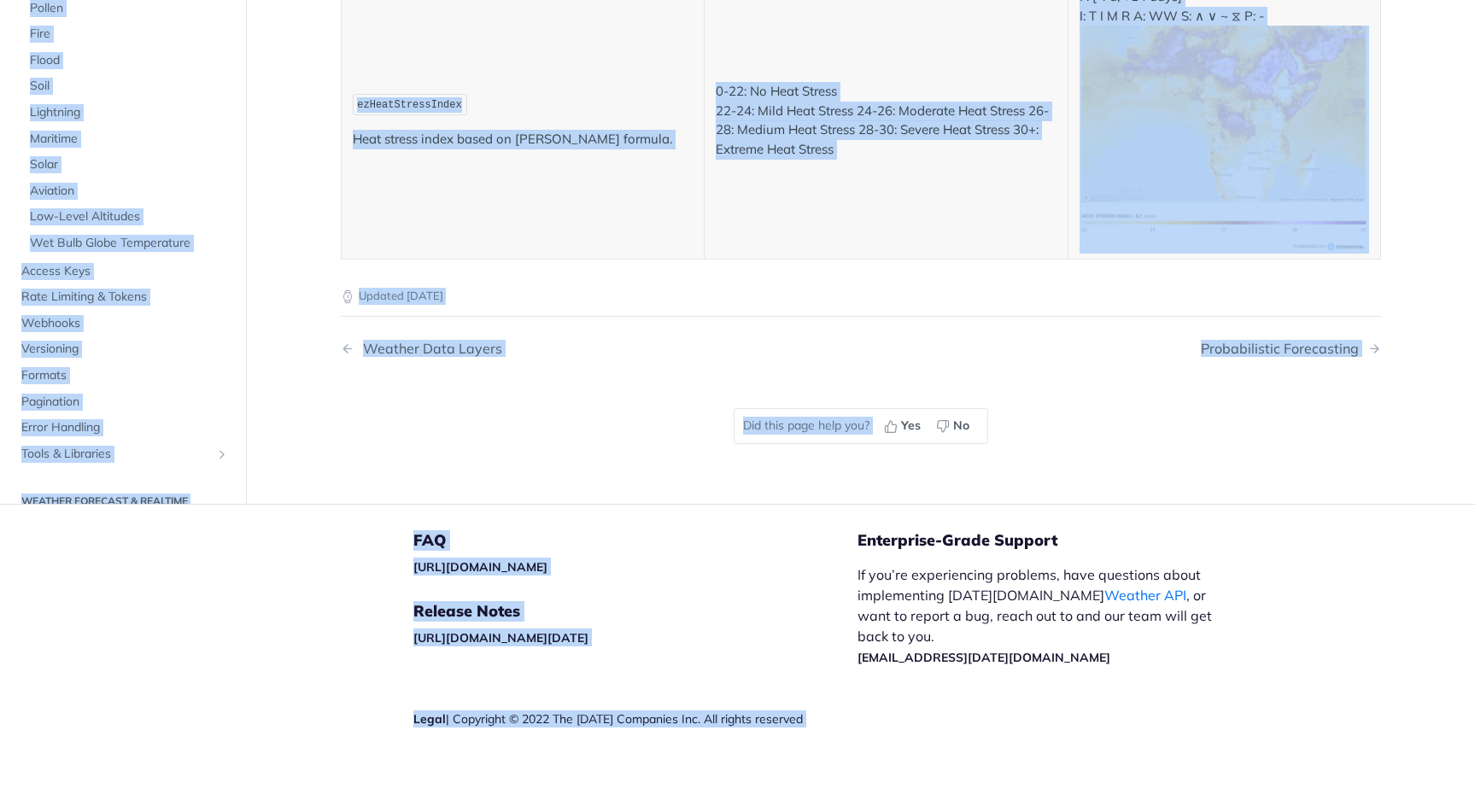
click at [1410, 528] on footer "FAQ https://tomorrowio.zendesk.com/ Release Notes https://docs.tomorrow.io/refe…" at bounding box center [738, 658] width 1475 height 308
copy div "Core ⌘K All Recipes Reference Pages Start typing to search… JUMP TO ⌘/ Fundamen…"
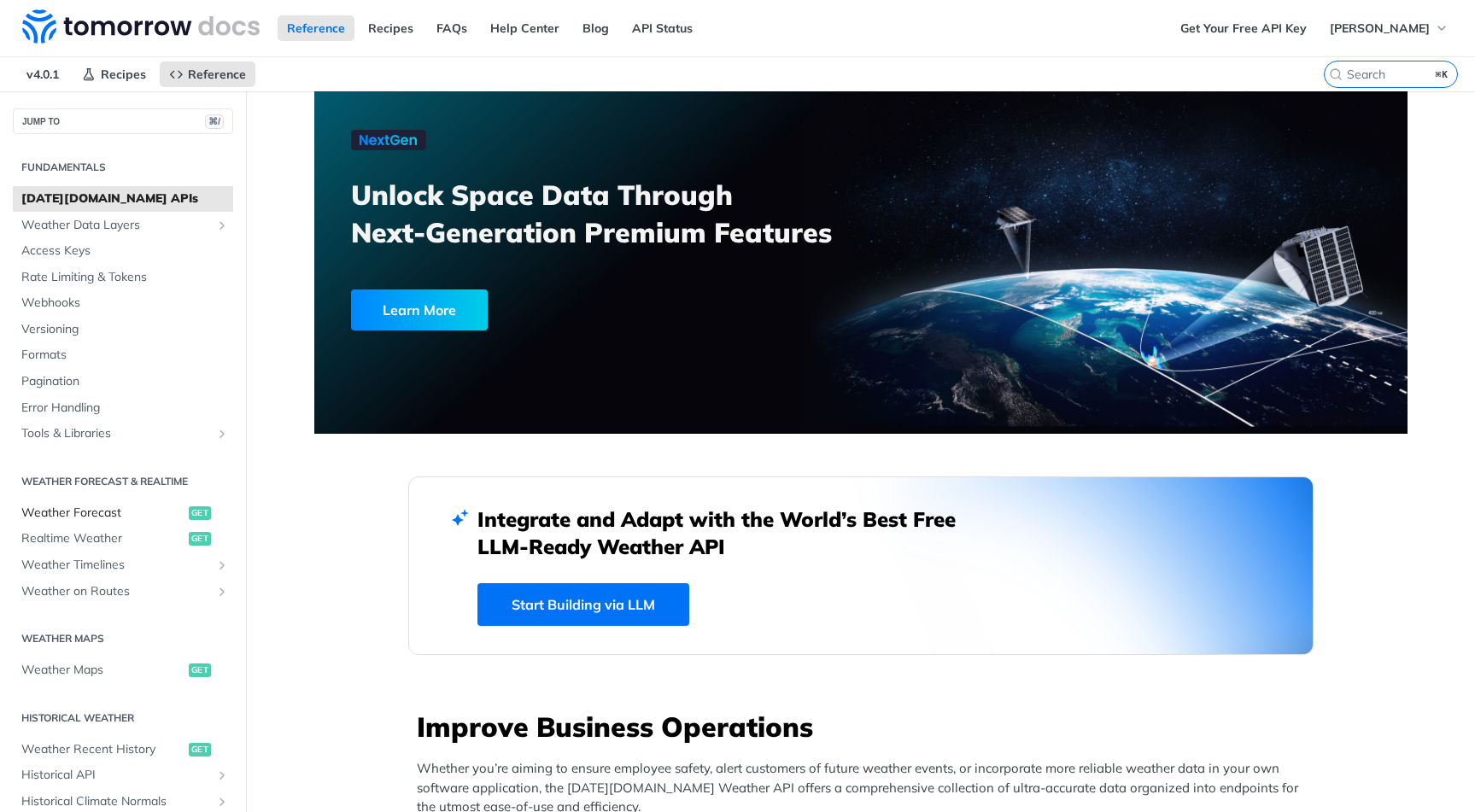
click at [108, 508] on span "Weather Forecast" at bounding box center [103, 512] width 163 height 17
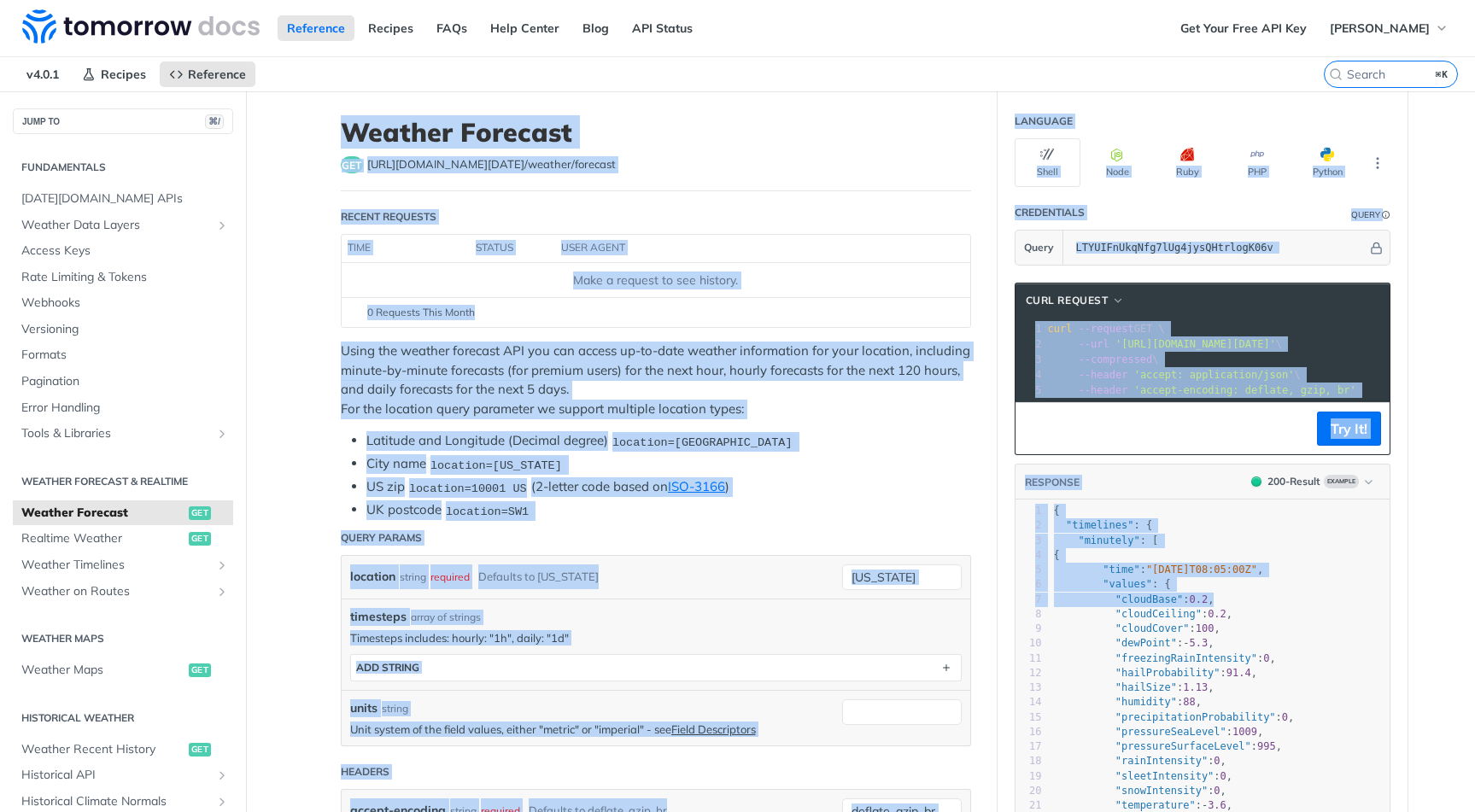
drag, startPoint x: 426, startPoint y: 147, endPoint x: 1474, endPoint y: 601, distance: 1142.1
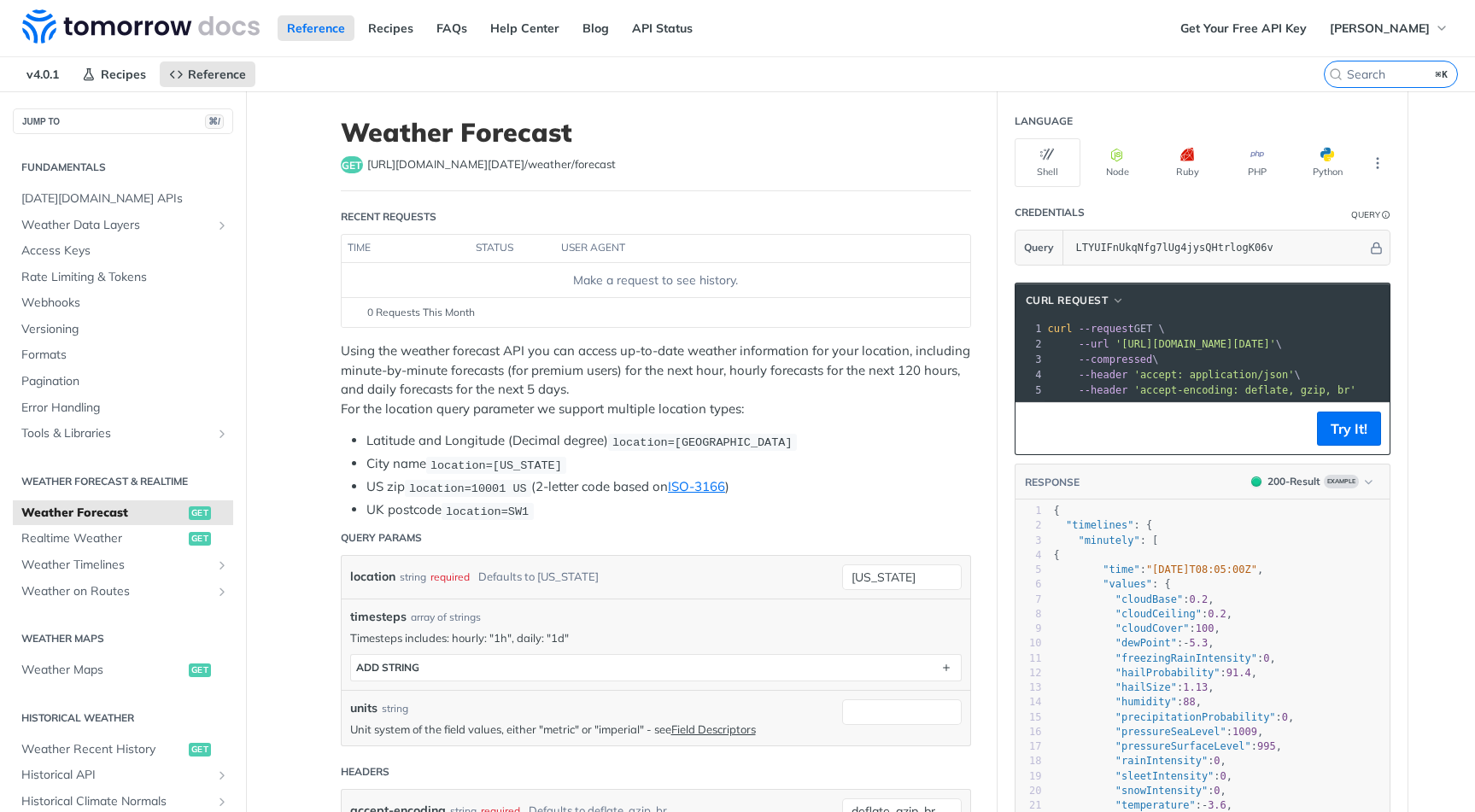
click at [1372, 161] on icon "More ellipsis" at bounding box center [1376, 162] width 15 height 15
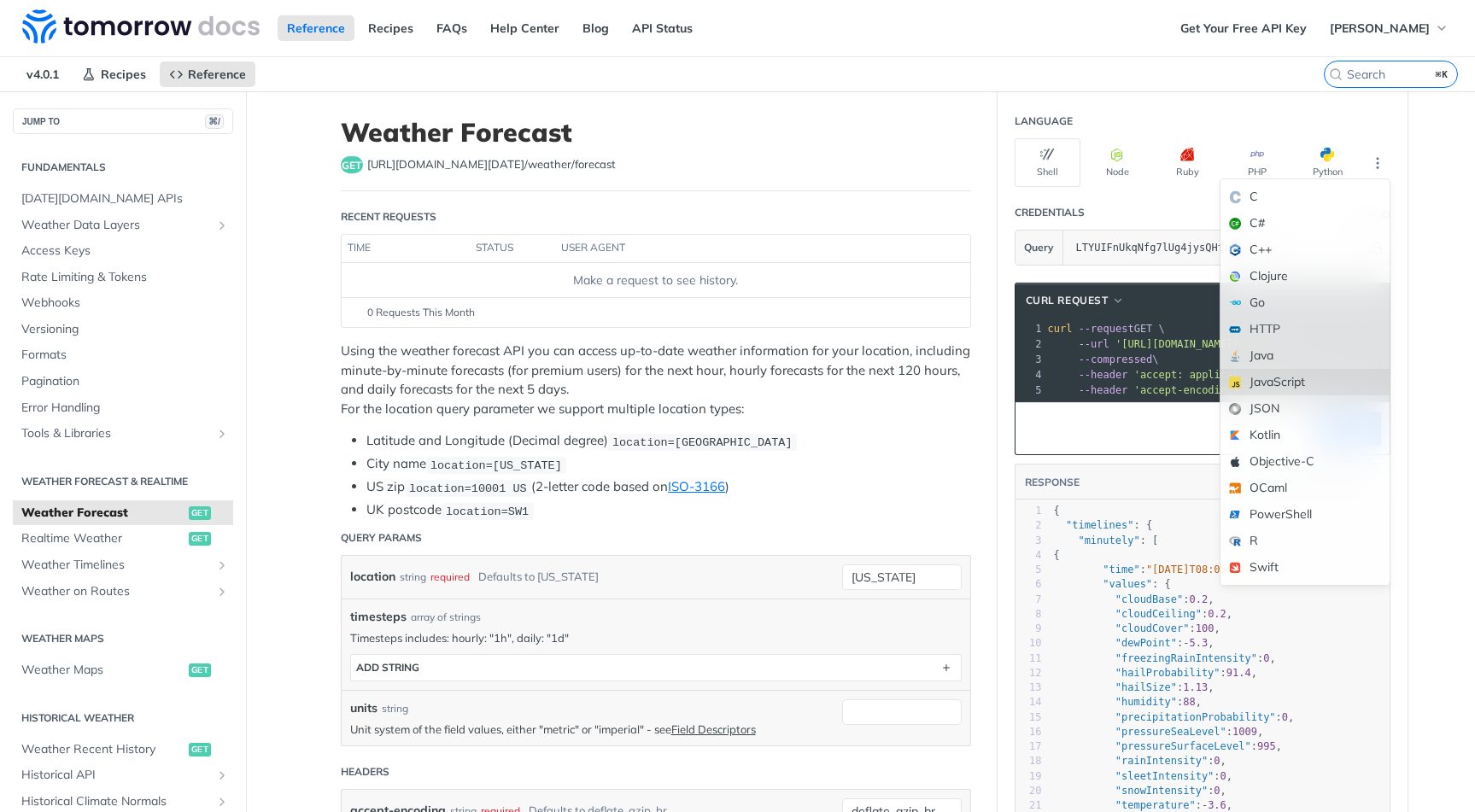
click at [1272, 379] on div "JavaScript" at bounding box center [1305, 382] width 169 height 27
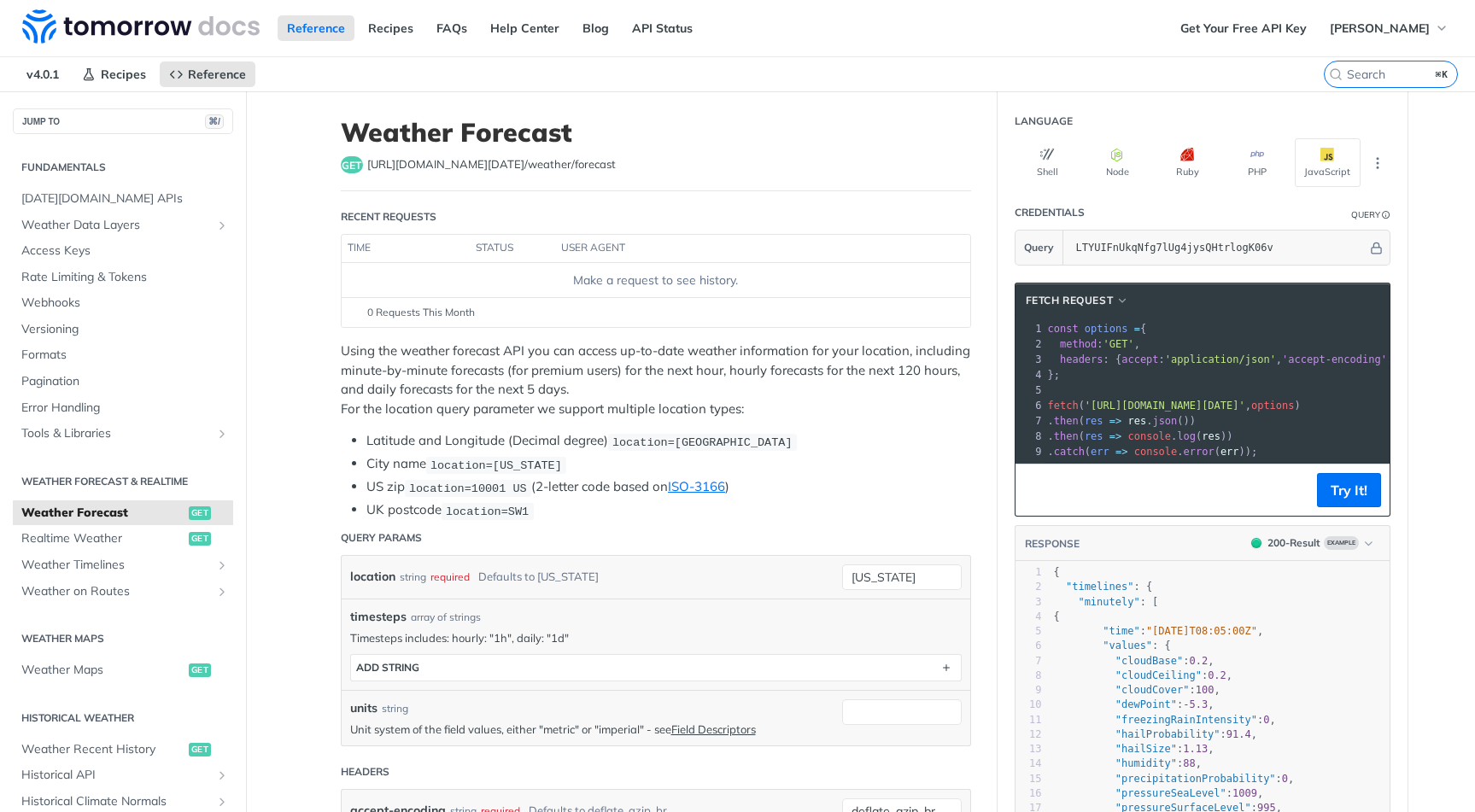
drag, startPoint x: 1428, startPoint y: 211, endPoint x: 1339, endPoint y: 241, distance: 93.9
click at [118, 542] on span "Realtime Weather" at bounding box center [103, 538] width 163 height 17
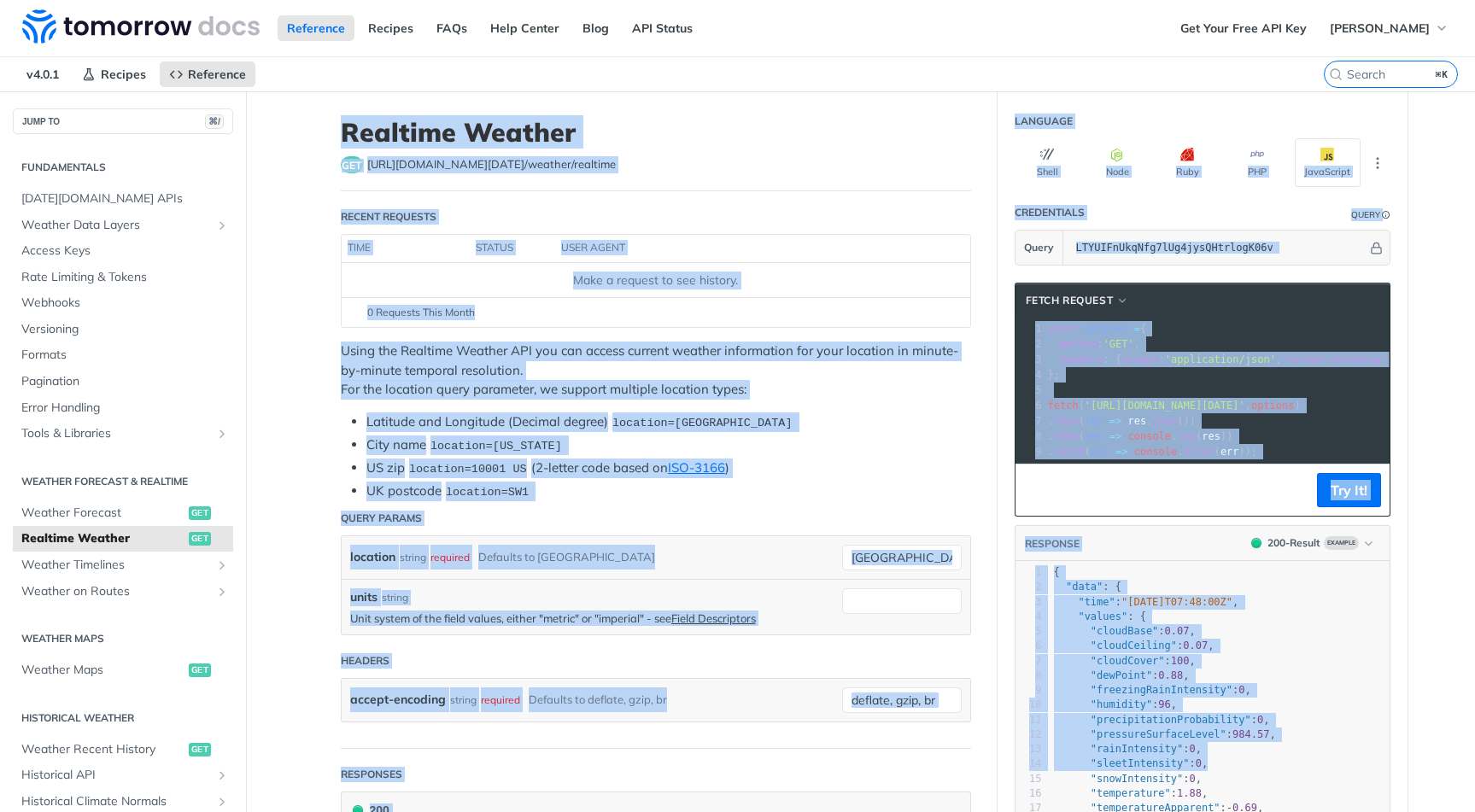
drag, startPoint x: 295, startPoint y: 100, endPoint x: 1433, endPoint y: 769, distance: 1320.1
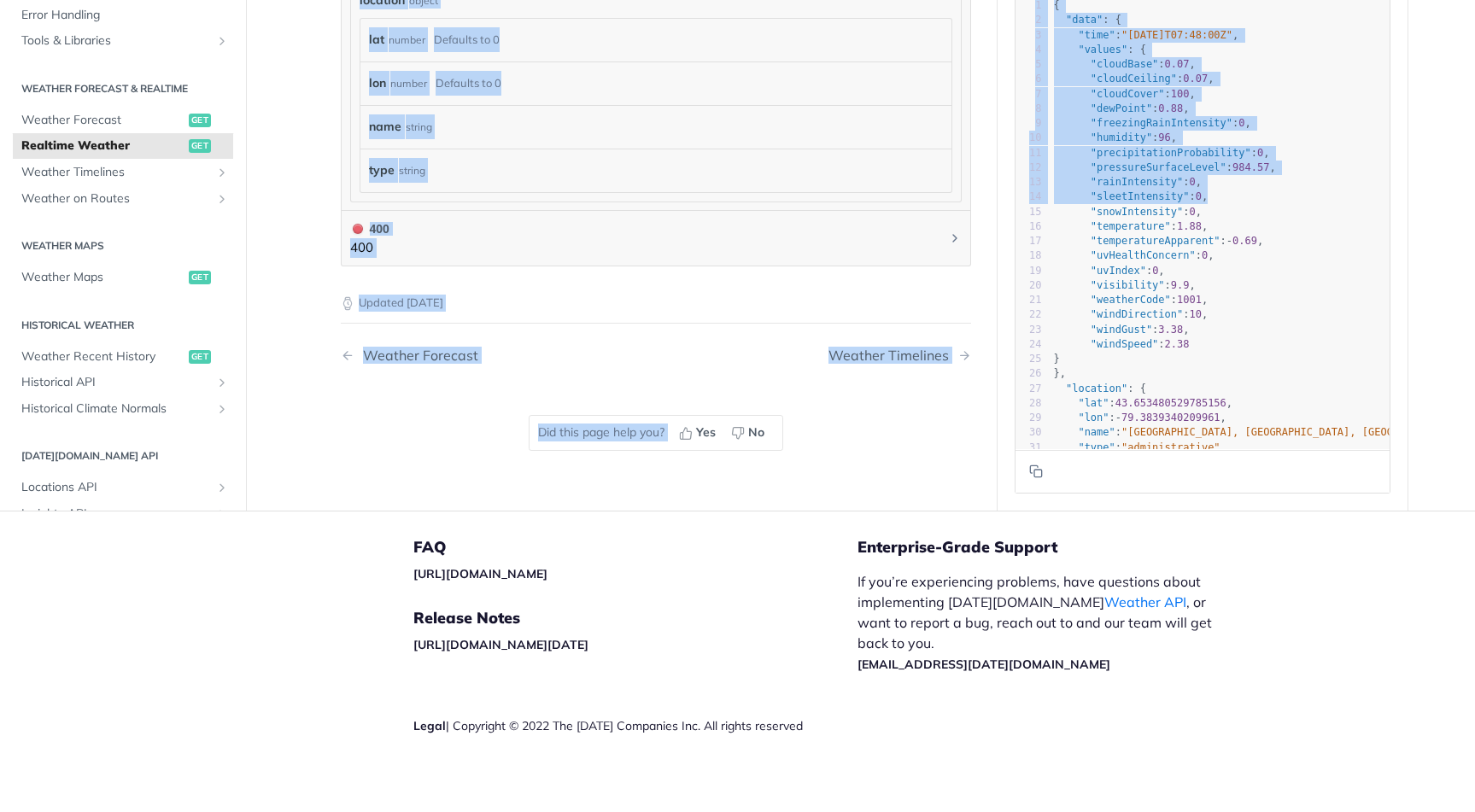
scroll to position [17, 0]
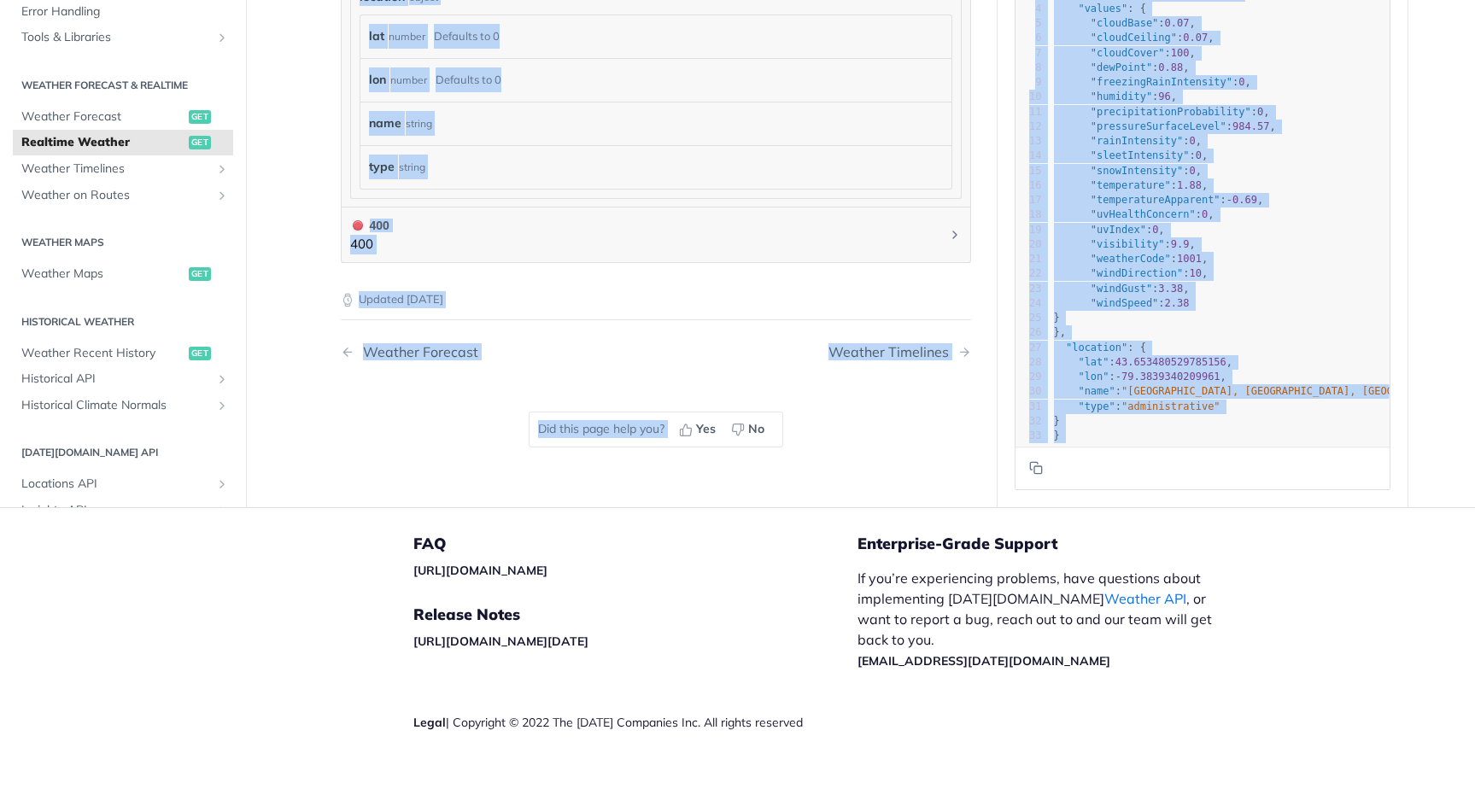
click at [1355, 467] on footer at bounding box center [1202, 468] width 374 height 44
